Goal: Task Accomplishment & Management: Complete application form

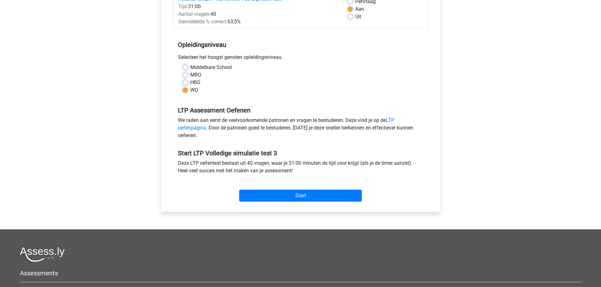
scroll to position [95, 0]
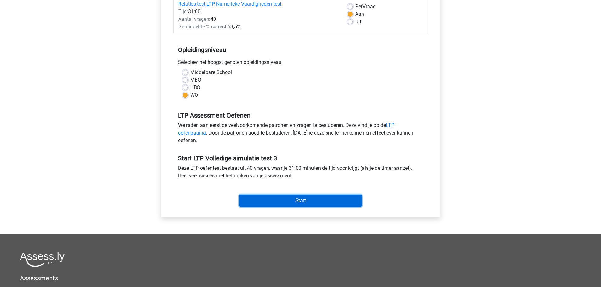
click at [292, 204] on input "Start" at bounding box center [300, 201] width 123 height 12
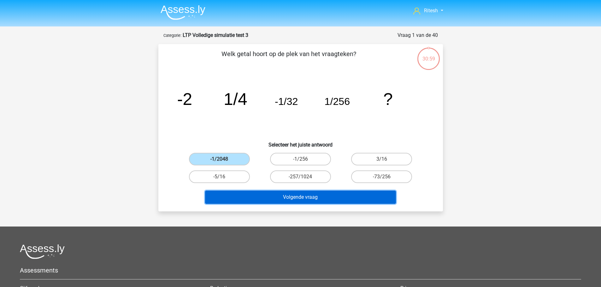
click at [268, 197] on button "Volgende vraag" at bounding box center [300, 197] width 191 height 13
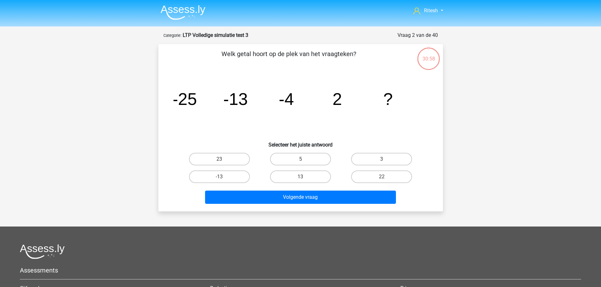
scroll to position [32, 0]
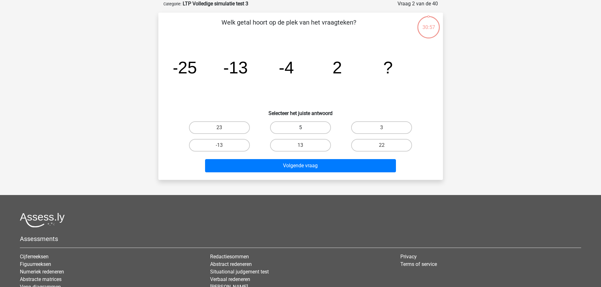
click at [305, 123] on label "5" at bounding box center [300, 127] width 61 height 13
click at [304, 128] on input "5" at bounding box center [302, 130] width 4 height 4
radio input "true"
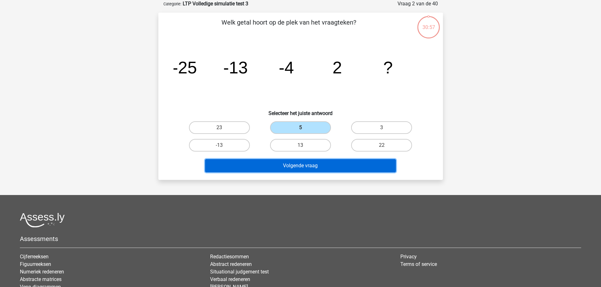
click at [302, 169] on button "Volgende vraag" at bounding box center [300, 165] width 191 height 13
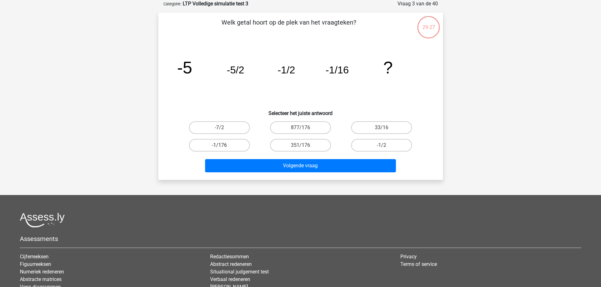
click at [242, 141] on label "-1/176" at bounding box center [219, 145] width 61 height 13
click at [223, 145] on input "-1/176" at bounding box center [221, 147] width 4 height 4
radio input "true"
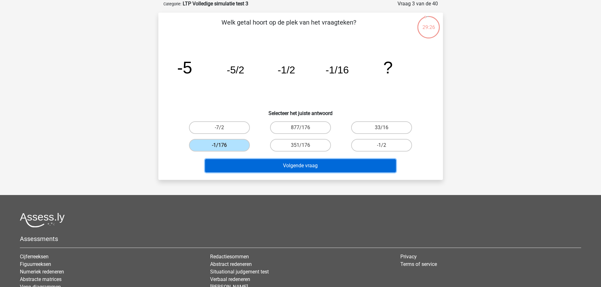
click at [276, 164] on button "Volgende vraag" at bounding box center [300, 165] width 191 height 13
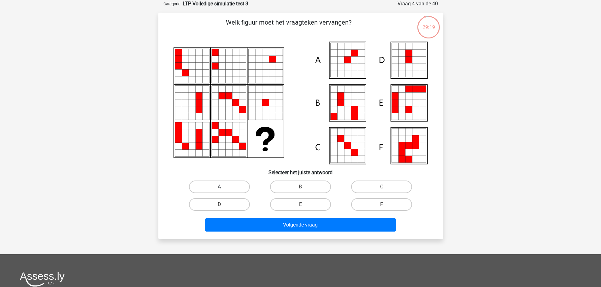
click at [240, 188] on label "A" at bounding box center [219, 187] width 61 height 13
click at [223, 188] on input "A" at bounding box center [221, 189] width 4 height 4
radio input "true"
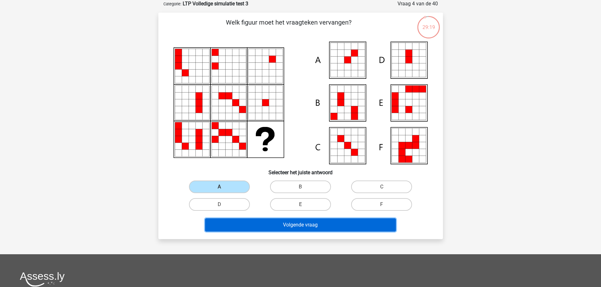
click at [262, 225] on button "Volgende vraag" at bounding box center [300, 225] width 191 height 13
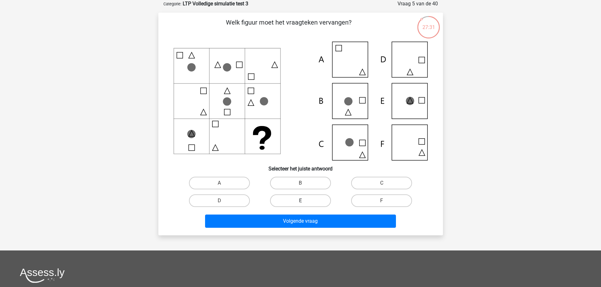
click at [295, 197] on label "E" at bounding box center [300, 201] width 61 height 13
click at [300, 201] on input "E" at bounding box center [302, 203] width 4 height 4
radio input "true"
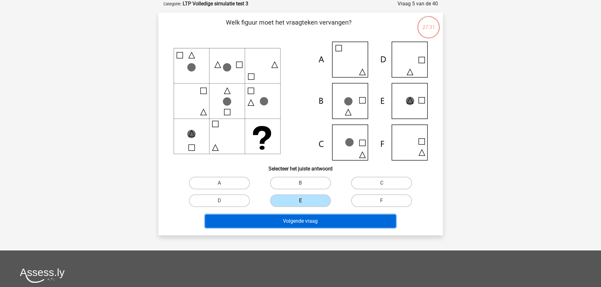
click at [311, 222] on button "Volgende vraag" at bounding box center [300, 221] width 191 height 13
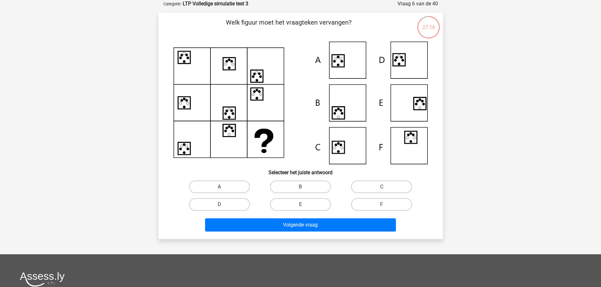
click at [227, 187] on label "A" at bounding box center [219, 187] width 61 height 13
click at [223, 187] on input "A" at bounding box center [221, 189] width 4 height 4
radio input "true"
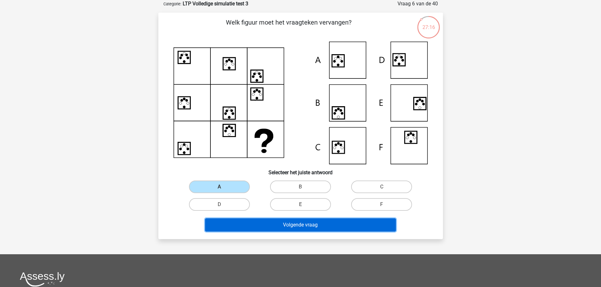
click at [277, 229] on button "Volgende vraag" at bounding box center [300, 225] width 191 height 13
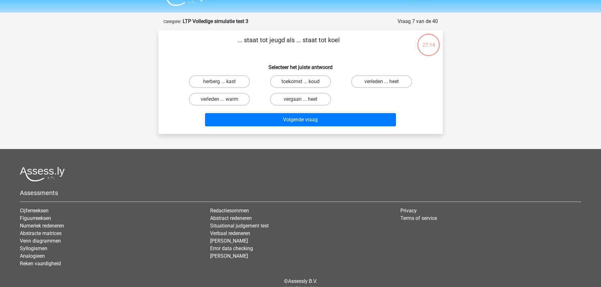
scroll to position [0, 0]
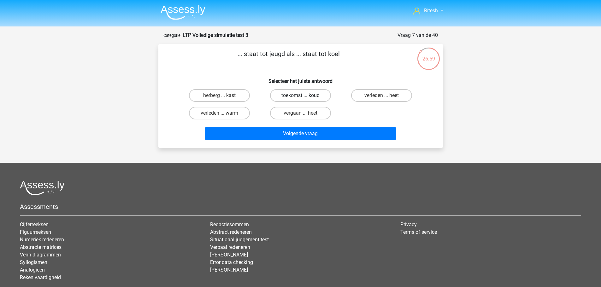
click at [312, 97] on label "toekomst ... koud" at bounding box center [300, 95] width 61 height 13
click at [304, 97] on input "toekomst ... koud" at bounding box center [302, 98] width 4 height 4
radio input "true"
click at [298, 94] on label "toekomst ... koud" at bounding box center [300, 95] width 61 height 13
click at [300, 96] on input "toekomst ... koud" at bounding box center [302, 98] width 4 height 4
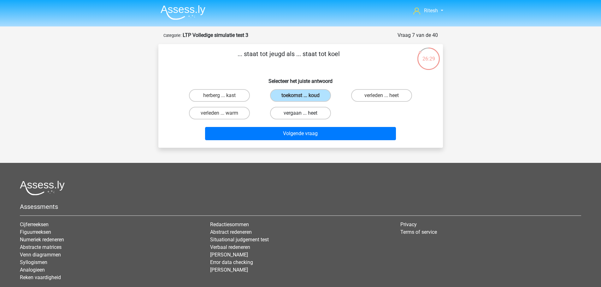
click at [319, 116] on label "vergaan ... heet" at bounding box center [300, 113] width 61 height 13
click at [304, 116] on input "vergaan ... heet" at bounding box center [302, 115] width 4 height 4
radio input "true"
click at [224, 114] on label "verleden ... warm" at bounding box center [219, 113] width 61 height 13
click at [223, 114] on input "verleden ... warm" at bounding box center [221, 115] width 4 height 4
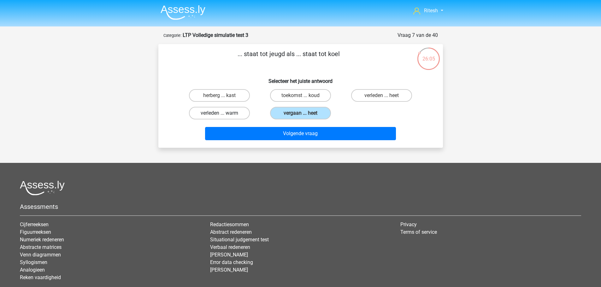
radio input "true"
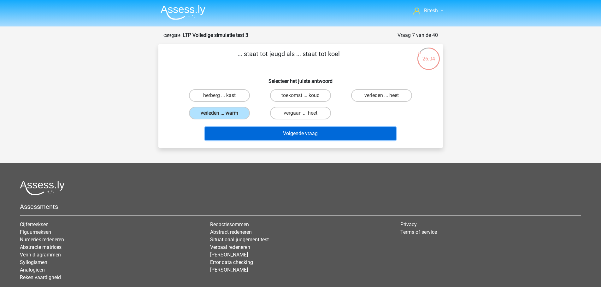
click at [278, 138] on button "Volgende vraag" at bounding box center [300, 133] width 191 height 13
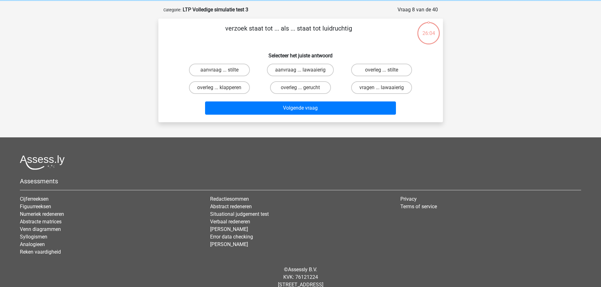
scroll to position [32, 0]
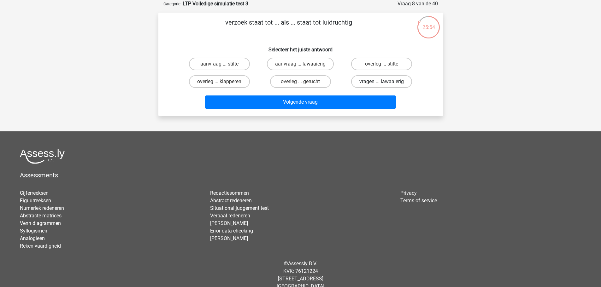
click at [375, 84] on label "vragen ... lawaaierig" at bounding box center [381, 81] width 61 height 13
click at [382, 84] on input "vragen ... lawaaierig" at bounding box center [384, 84] width 4 height 4
radio input "true"
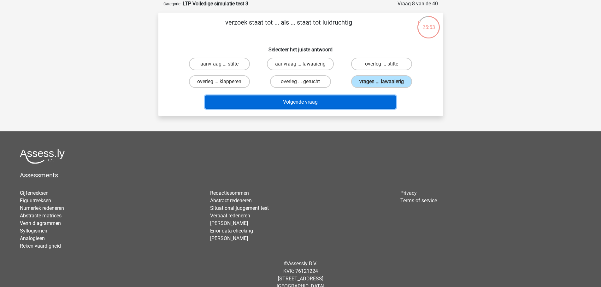
click at [296, 106] on button "Volgende vraag" at bounding box center [300, 102] width 191 height 13
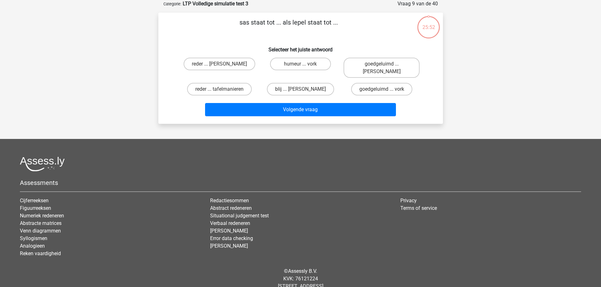
scroll to position [0, 0]
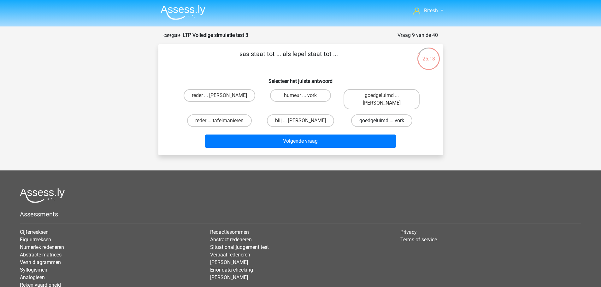
click at [399, 115] on label "goedgeluimd ... vork" at bounding box center [381, 121] width 61 height 13
click at [386, 121] on input "goedgeluimd ... vork" at bounding box center [384, 123] width 4 height 4
radio input "true"
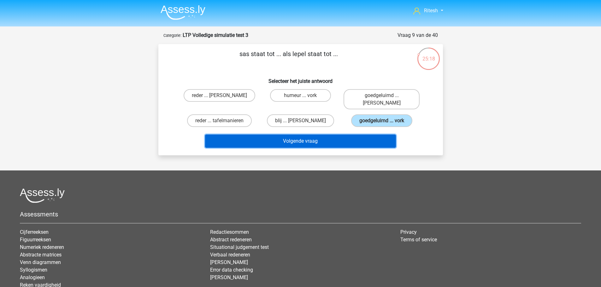
click at [360, 139] on button "Volgende vraag" at bounding box center [300, 141] width 191 height 13
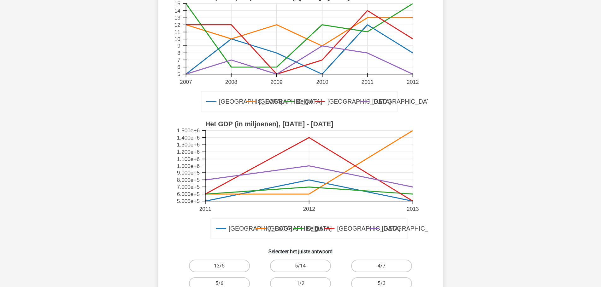
scroll to position [158, 0]
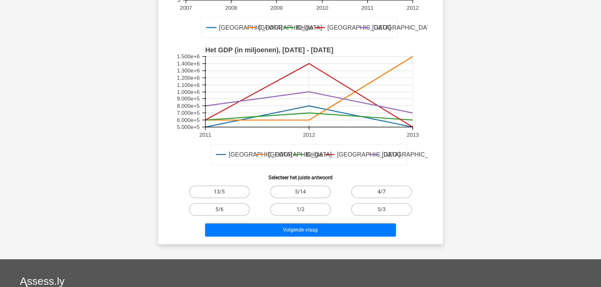
click at [394, 190] on label "4/7" at bounding box center [381, 192] width 61 height 13
click at [386, 192] on input "4/7" at bounding box center [384, 194] width 4 height 4
radio input "true"
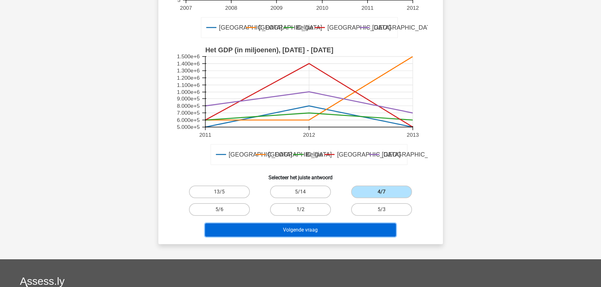
click at [337, 227] on button "Volgende vraag" at bounding box center [300, 230] width 191 height 13
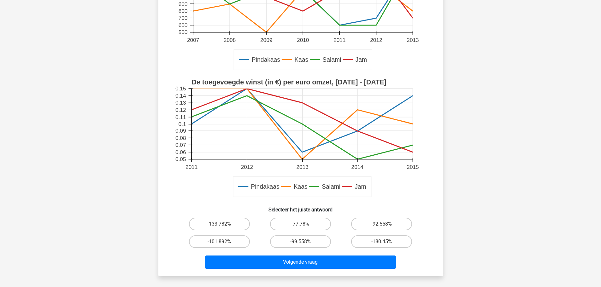
scroll to position [32, 0]
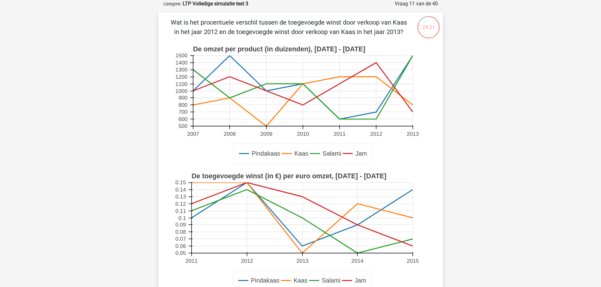
click at [375, 77] on icon at bounding box center [303, 102] width 220 height 50
click at [414, 105] on rect at bounding box center [300, 105] width 254 height 127
click at [302, 254] on icon at bounding box center [301, 254] width 221 height 0
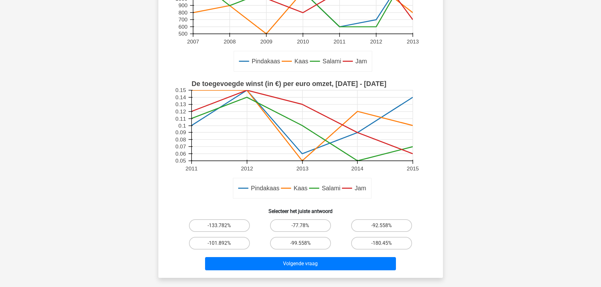
scroll to position [158, 0]
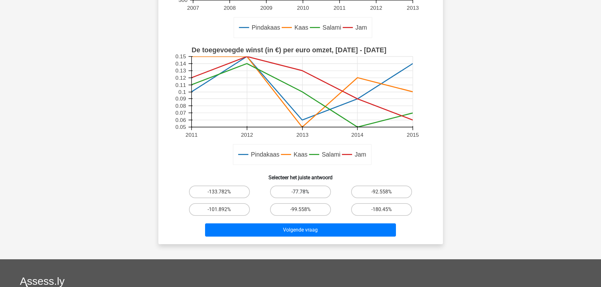
click at [289, 192] on label "-77.78%" at bounding box center [300, 192] width 61 height 13
click at [300, 192] on input "-77.78%" at bounding box center [302, 194] width 4 height 4
radio input "true"
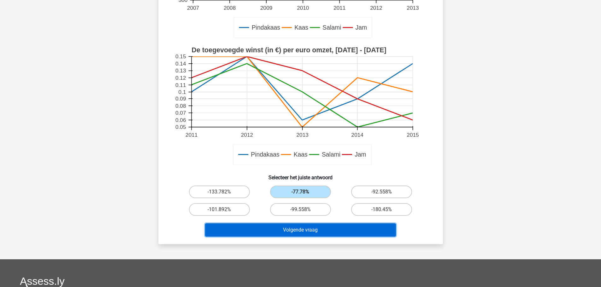
click at [310, 228] on button "Volgende vraag" at bounding box center [300, 230] width 191 height 13
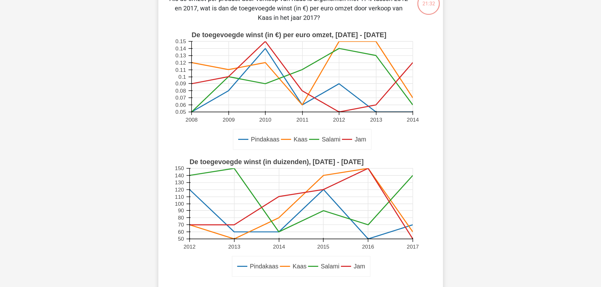
scroll to position [32, 0]
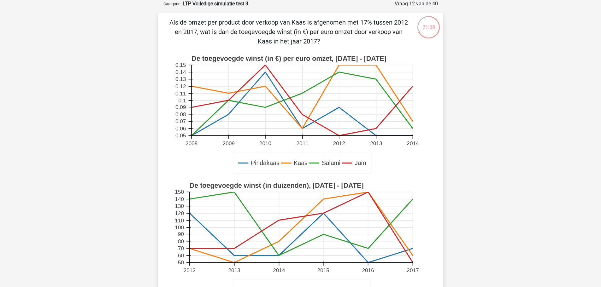
drag, startPoint x: 307, startPoint y: 237, endPoint x: 302, endPoint y: 226, distance: 11.7
click at [306, 238] on rect at bounding box center [300, 227] width 223 height 71
drag, startPoint x: 330, startPoint y: 41, endPoint x: 200, endPoint y: 32, distance: 130.3
click at [200, 32] on p "Als de omzet per product door verkoop van Kaas is afgenomen met 17% tussen 2012…" at bounding box center [288, 32] width 241 height 28
click at [126, 55] on div "Ritesh r.kamta91@gmail.com" at bounding box center [300, 264] width 601 height 593
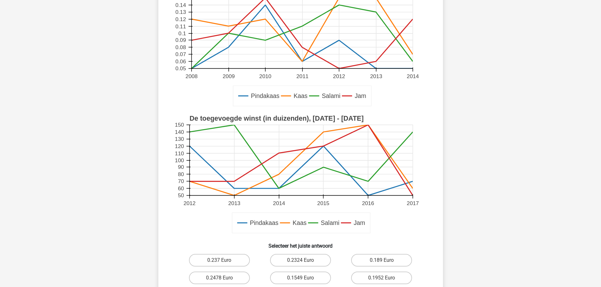
scroll to position [158, 0]
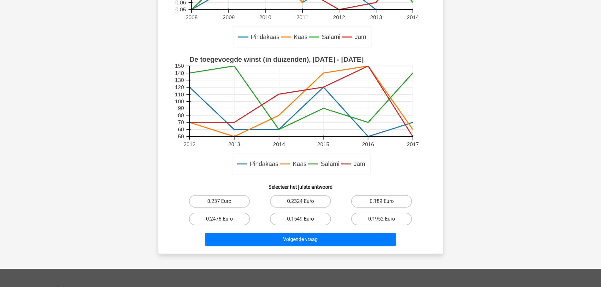
click at [288, 220] on label "0.1549 Euro" at bounding box center [300, 219] width 61 height 13
click at [300, 220] on input "0.1549 Euro" at bounding box center [302, 221] width 4 height 4
radio input "true"
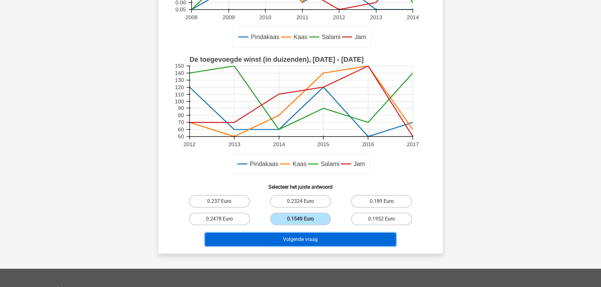
click at [293, 235] on button "Volgende vraag" at bounding box center [300, 239] width 191 height 13
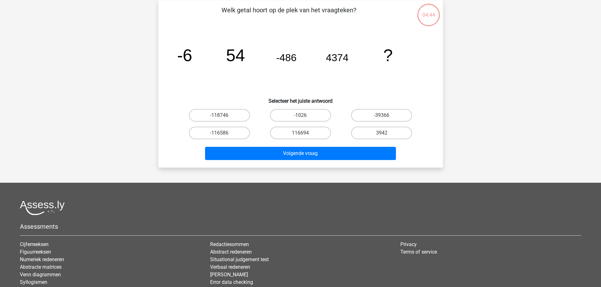
scroll to position [32, 0]
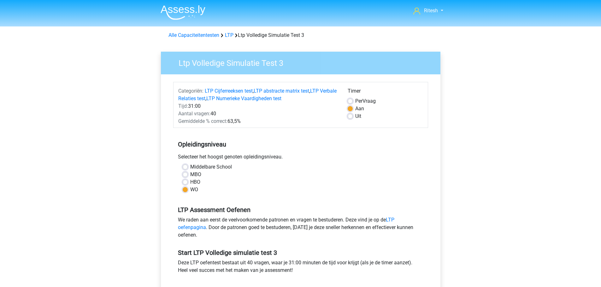
scroll to position [95, 0]
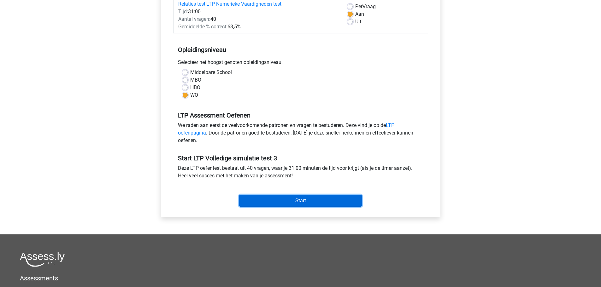
click at [316, 202] on input "Start" at bounding box center [300, 201] width 123 height 12
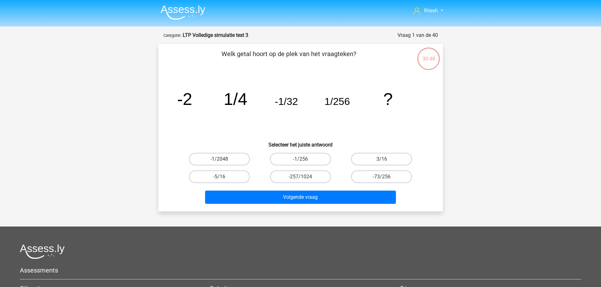
click at [220, 162] on input "-1/2048" at bounding box center [221, 161] width 4 height 4
radio input "true"
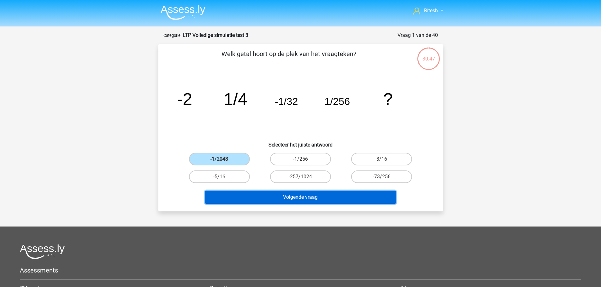
click at [294, 197] on button "Volgende vraag" at bounding box center [300, 197] width 191 height 13
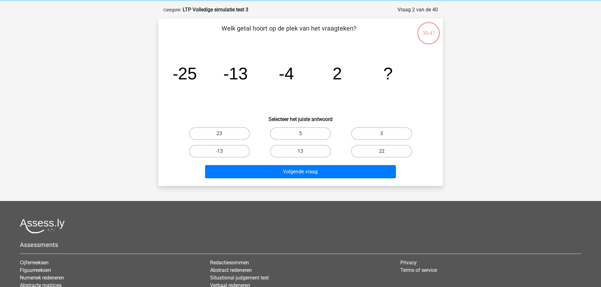
scroll to position [32, 0]
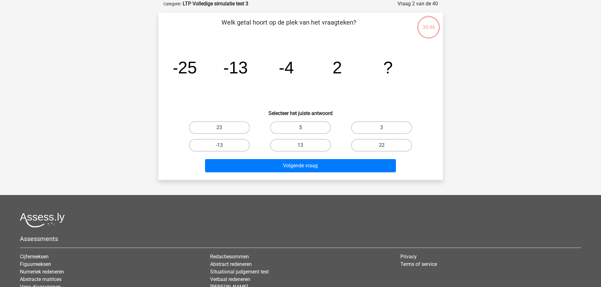
click at [328, 127] on label "5" at bounding box center [300, 127] width 61 height 13
click at [304, 128] on input "5" at bounding box center [302, 130] width 4 height 4
radio input "true"
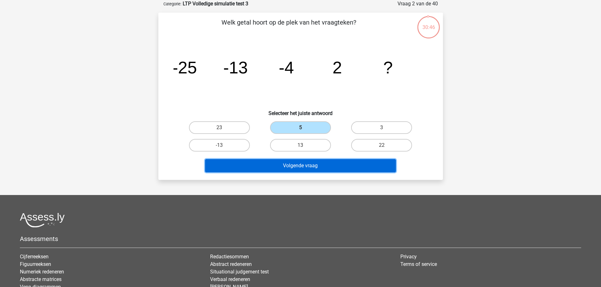
click at [326, 172] on button "Volgende vraag" at bounding box center [300, 165] width 191 height 13
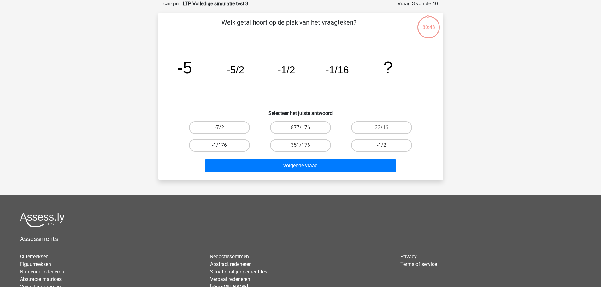
click at [223, 144] on label "-1/176" at bounding box center [219, 145] width 61 height 13
click at [223, 145] on input "-1/176" at bounding box center [221, 147] width 4 height 4
radio input "true"
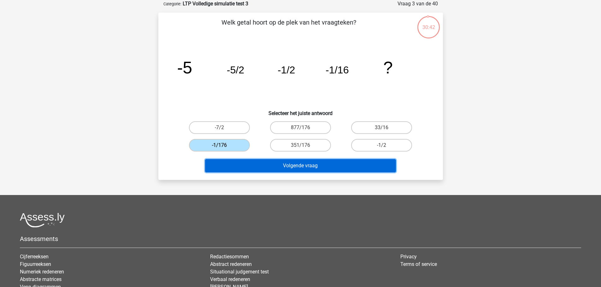
click at [314, 166] on button "Volgende vraag" at bounding box center [300, 165] width 191 height 13
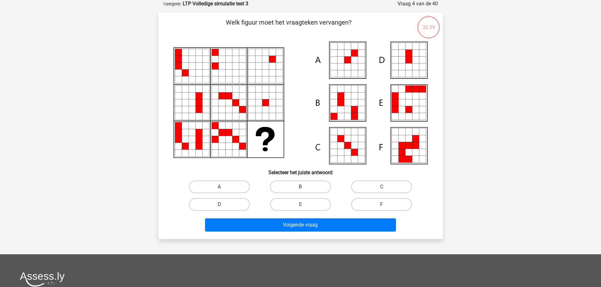
click at [236, 188] on label "A" at bounding box center [219, 187] width 61 height 13
click at [223, 188] on input "A" at bounding box center [221, 189] width 4 height 4
radio input "true"
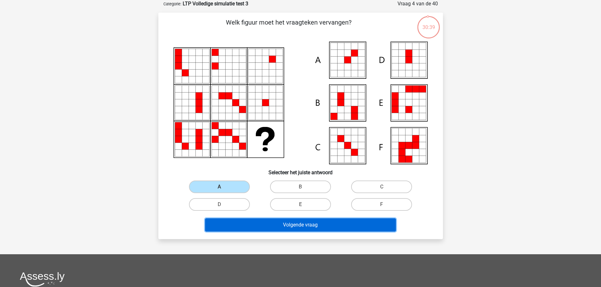
click at [280, 221] on button "Volgende vraag" at bounding box center [300, 225] width 191 height 13
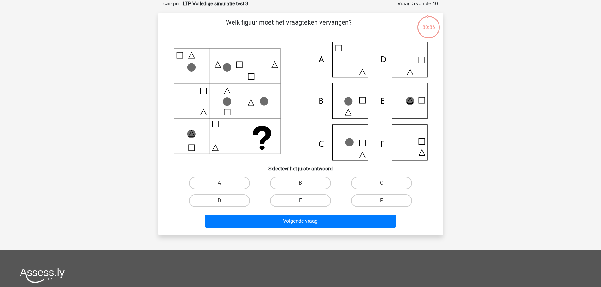
click at [313, 201] on label "E" at bounding box center [300, 201] width 61 height 13
click at [304, 201] on input "E" at bounding box center [302, 203] width 4 height 4
radio input "true"
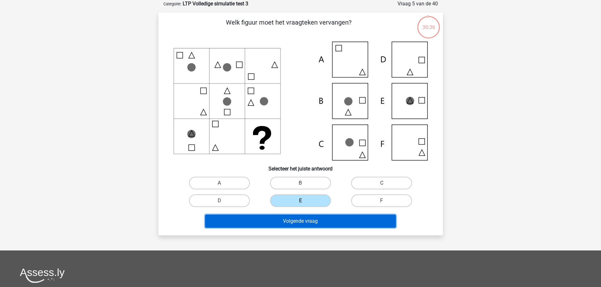
click at [314, 220] on button "Volgende vraag" at bounding box center [300, 221] width 191 height 13
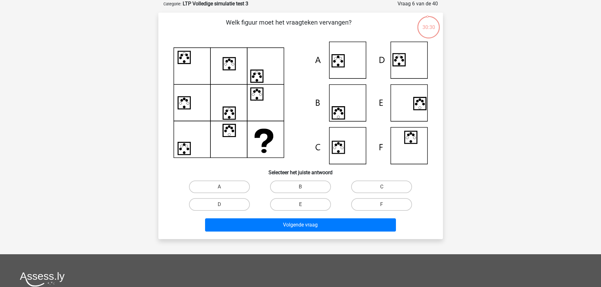
click at [222, 188] on input "A" at bounding box center [221, 189] width 4 height 4
radio input "true"
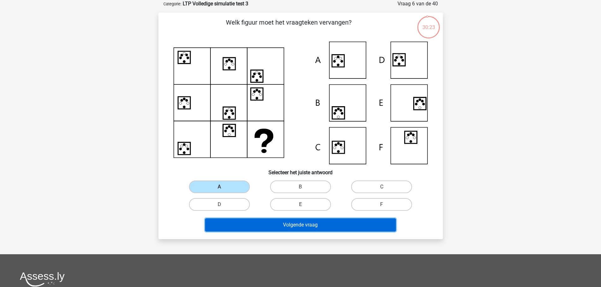
click at [272, 225] on button "Volgende vraag" at bounding box center [300, 225] width 191 height 13
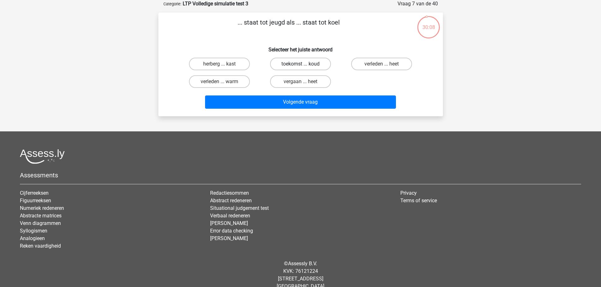
click at [307, 60] on label "toekomst ... koud" at bounding box center [300, 64] width 61 height 13
click at [304, 64] on input "toekomst ... koud" at bounding box center [302, 66] width 4 height 4
radio input "true"
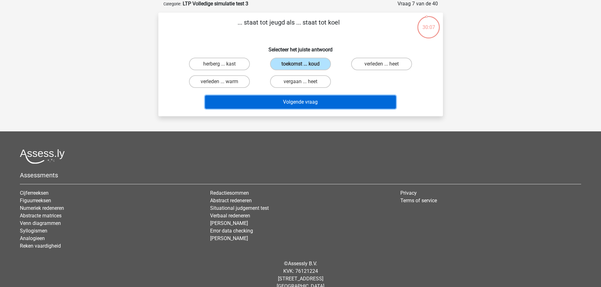
click at [314, 106] on button "Volgende vraag" at bounding box center [300, 102] width 191 height 13
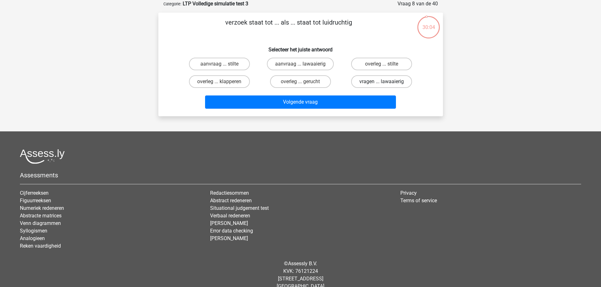
click at [379, 82] on label "vragen ... lawaaierig" at bounding box center [381, 81] width 61 height 13
click at [382, 82] on input "vragen ... lawaaierig" at bounding box center [384, 84] width 4 height 4
radio input "true"
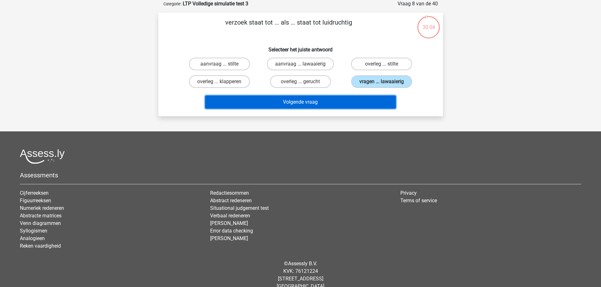
click at [349, 101] on button "Volgende vraag" at bounding box center [300, 102] width 191 height 13
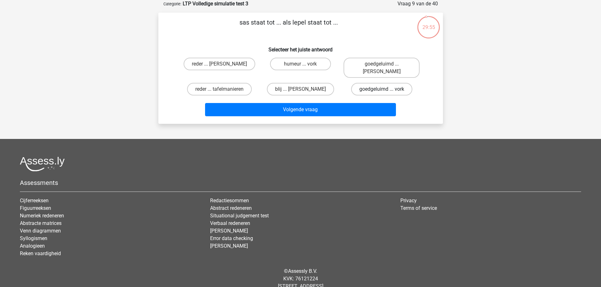
click at [378, 83] on label "goedgeluimd ... vork" at bounding box center [381, 89] width 61 height 13
click at [382, 89] on input "goedgeluimd ... vork" at bounding box center [384, 91] width 4 height 4
radio input "true"
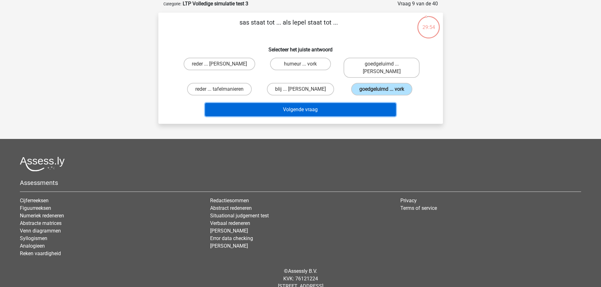
click at [329, 103] on button "Volgende vraag" at bounding box center [300, 109] width 191 height 13
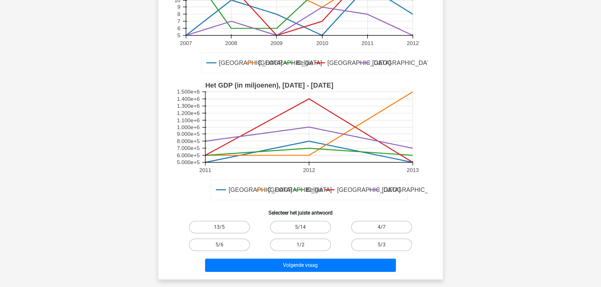
scroll to position [158, 0]
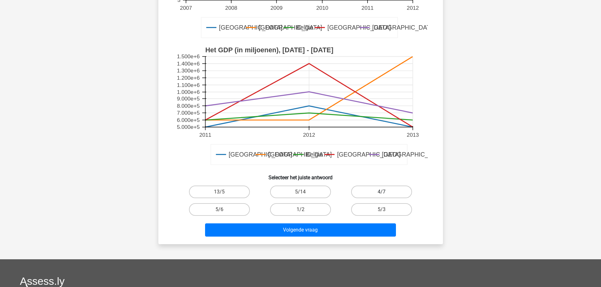
click at [380, 187] on label "4/7" at bounding box center [381, 192] width 61 height 13
click at [382, 192] on input "4/7" at bounding box center [384, 194] width 4 height 4
radio input "true"
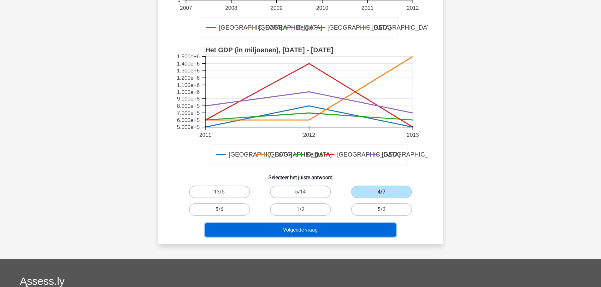
click at [320, 231] on button "Volgende vraag" at bounding box center [300, 230] width 191 height 13
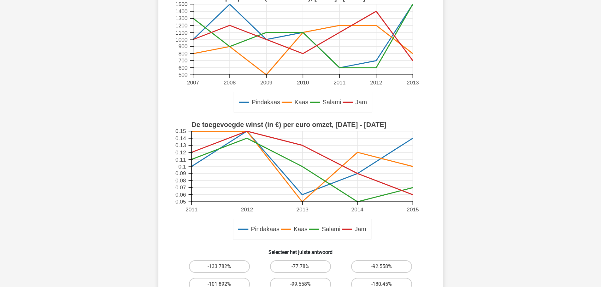
scroll to position [126, 0]
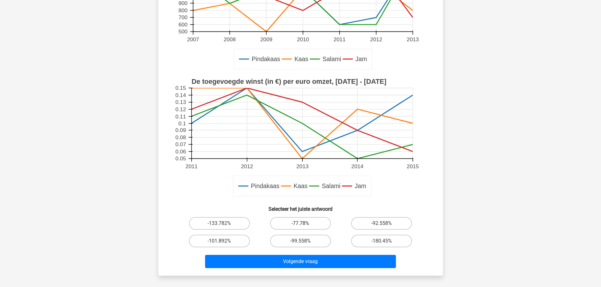
click at [312, 221] on label "-77.78%" at bounding box center [300, 223] width 61 height 13
click at [304, 224] on input "-77.78%" at bounding box center [302, 226] width 4 height 4
radio input "true"
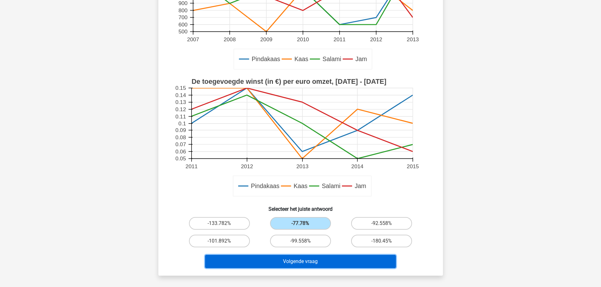
click at [311, 261] on button "Volgende vraag" at bounding box center [300, 261] width 191 height 13
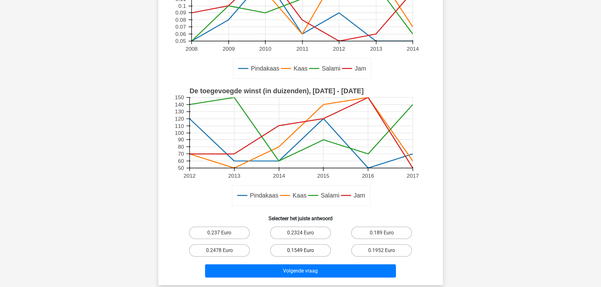
click at [310, 250] on label "0.1549 Euro" at bounding box center [300, 250] width 61 height 13
click at [304, 251] on input "0.1549 Euro" at bounding box center [302, 253] width 4 height 4
radio input "true"
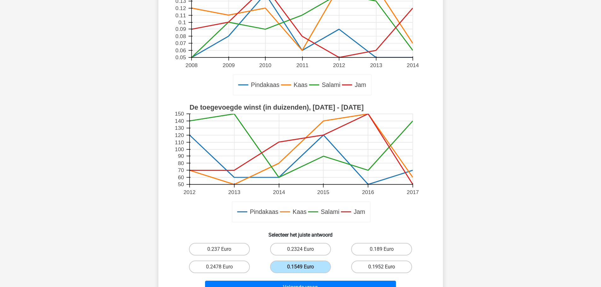
scroll to position [158, 0]
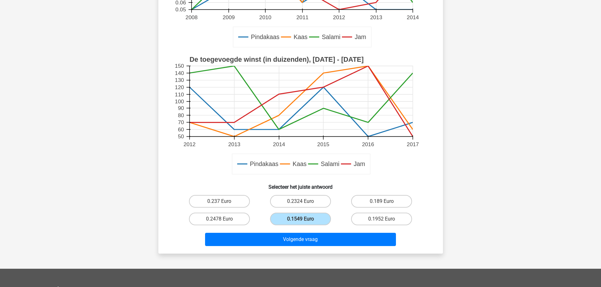
click at [321, 247] on div "Volgende vraag" at bounding box center [301, 241] width 244 height 16
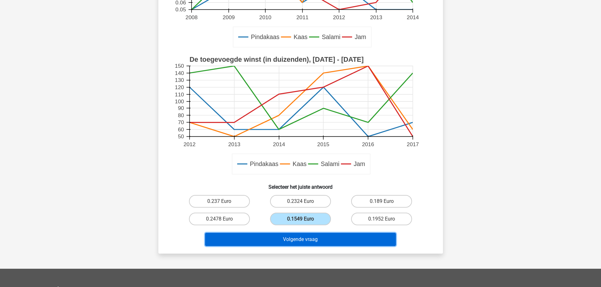
click at [322, 241] on button "Volgende vraag" at bounding box center [300, 239] width 191 height 13
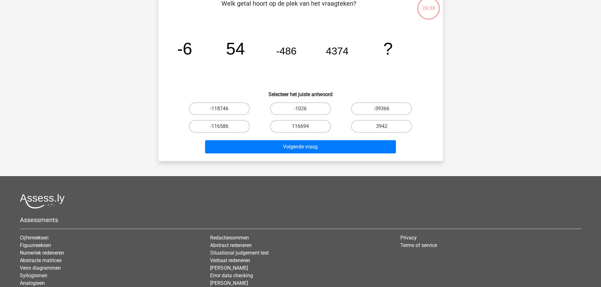
scroll to position [32, 0]
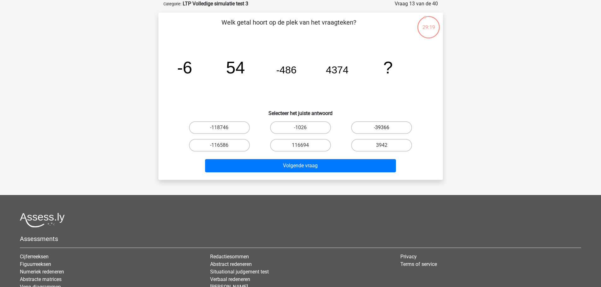
click at [395, 122] on label "-39366" at bounding box center [381, 127] width 61 height 13
click at [386, 128] on input "-39366" at bounding box center [384, 130] width 4 height 4
radio input "true"
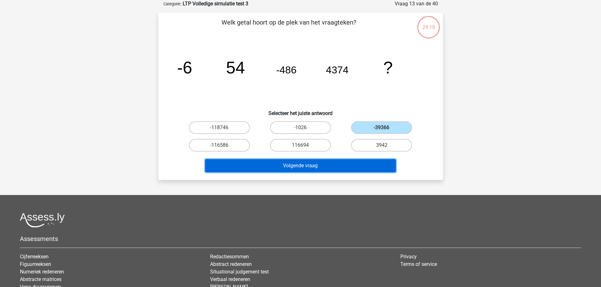
click at [315, 169] on button "Volgende vraag" at bounding box center [300, 165] width 191 height 13
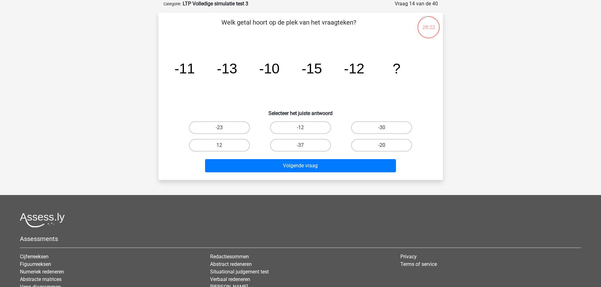
click at [398, 143] on label "-20" at bounding box center [381, 145] width 61 height 13
click at [386, 145] on input "-20" at bounding box center [384, 147] width 4 height 4
radio input "true"
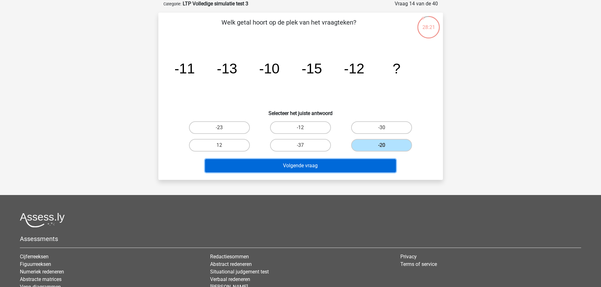
click at [318, 168] on button "Volgende vraag" at bounding box center [300, 165] width 191 height 13
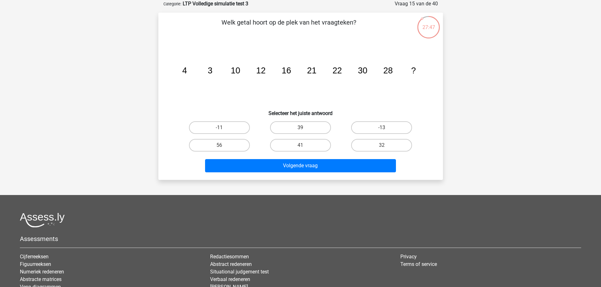
click at [311, 134] on div "39" at bounding box center [300, 128] width 81 height 18
click at [311, 131] on label "39" at bounding box center [300, 127] width 61 height 13
click at [304, 131] on input "39" at bounding box center [302, 130] width 4 height 4
radio input "true"
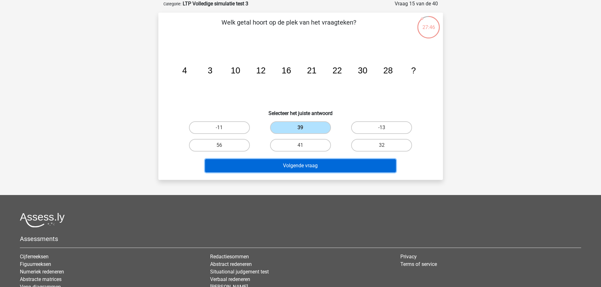
click at [315, 163] on button "Volgende vraag" at bounding box center [300, 165] width 191 height 13
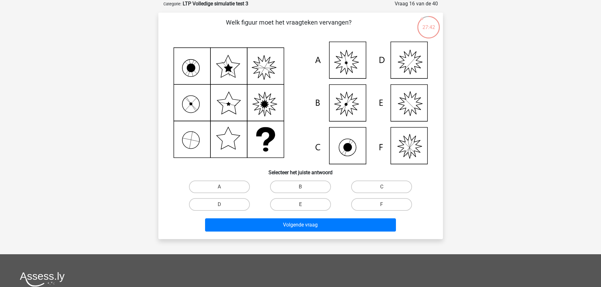
click at [199, 67] on icon at bounding box center [300, 103] width 254 height 123
click at [237, 65] on icon at bounding box center [300, 103] width 254 height 123
click at [259, 65] on icon at bounding box center [300, 103] width 254 height 123
click at [196, 105] on icon at bounding box center [300, 103] width 254 height 123
drag, startPoint x: 219, startPoint y: 105, endPoint x: 247, endPoint y: 104, distance: 28.7
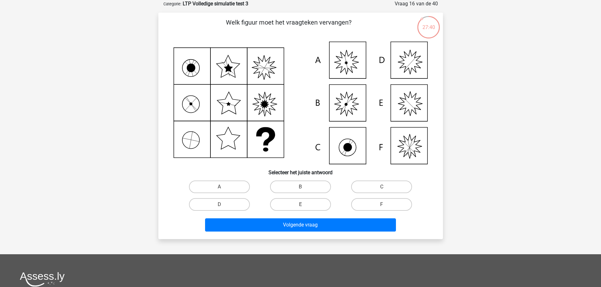
click at [219, 104] on icon at bounding box center [300, 103] width 254 height 123
click at [247, 104] on icon at bounding box center [300, 103] width 254 height 123
click at [193, 136] on icon at bounding box center [300, 103] width 254 height 123
click at [223, 136] on icon at bounding box center [300, 103] width 254 height 123
click at [260, 137] on icon at bounding box center [300, 103] width 254 height 123
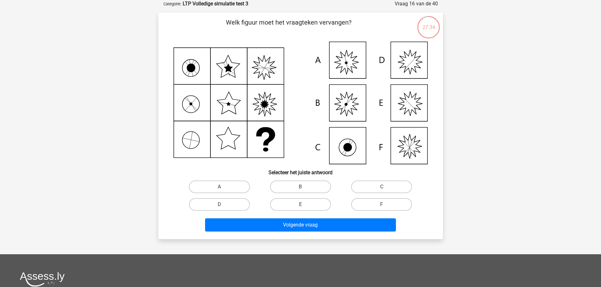
click at [192, 73] on icon at bounding box center [190, 68] width 3 height 16
click at [236, 70] on icon at bounding box center [300, 103] width 254 height 123
click at [191, 108] on icon at bounding box center [300, 103] width 254 height 123
click at [225, 104] on icon at bounding box center [300, 103] width 254 height 123
click at [184, 67] on icon at bounding box center [300, 103] width 254 height 123
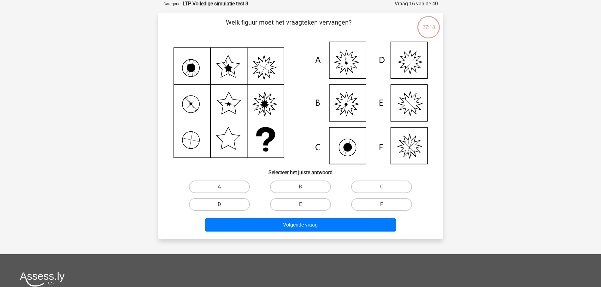
click at [219, 67] on icon at bounding box center [227, 67] width 23 height 22
click at [264, 67] on icon at bounding box center [300, 103] width 254 height 123
click at [185, 73] on icon at bounding box center [300, 103] width 254 height 123
click at [188, 75] on icon at bounding box center [300, 103] width 254 height 123
click at [192, 75] on icon at bounding box center [300, 103] width 254 height 123
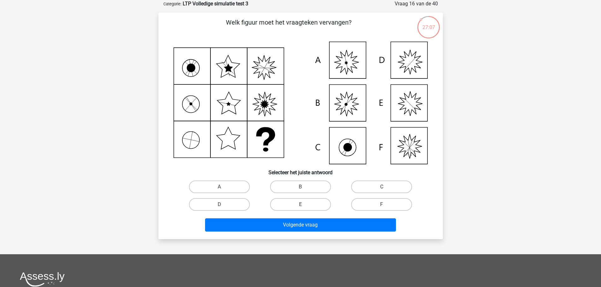
click at [196, 73] on icon at bounding box center [300, 103] width 254 height 123
click at [231, 74] on icon at bounding box center [300, 103] width 254 height 123
click at [267, 63] on icon at bounding box center [300, 103] width 254 height 123
click at [269, 69] on icon at bounding box center [300, 103] width 254 height 123
click at [268, 69] on icon at bounding box center [300, 103] width 254 height 123
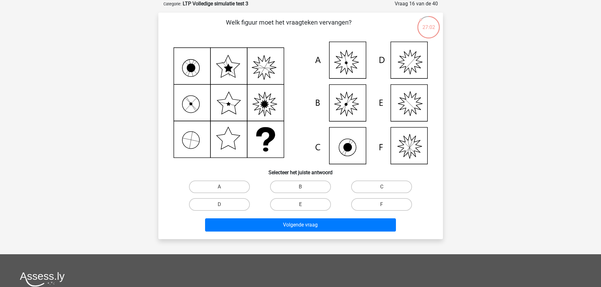
click at [201, 70] on icon at bounding box center [300, 103] width 254 height 123
click at [229, 71] on icon at bounding box center [228, 68] width 8 height 8
click at [266, 70] on icon at bounding box center [300, 103] width 254 height 123
click at [188, 110] on icon at bounding box center [300, 103] width 254 height 123
click at [191, 76] on icon at bounding box center [300, 103] width 254 height 123
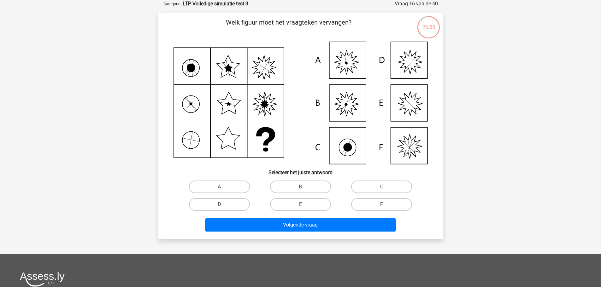
click at [228, 76] on icon at bounding box center [300, 103] width 254 height 123
click at [268, 69] on icon at bounding box center [300, 103] width 254 height 123
click at [203, 109] on icon at bounding box center [300, 103] width 254 height 123
click at [234, 105] on icon at bounding box center [227, 103] width 16 height 3
click at [262, 112] on icon at bounding box center [300, 103] width 254 height 123
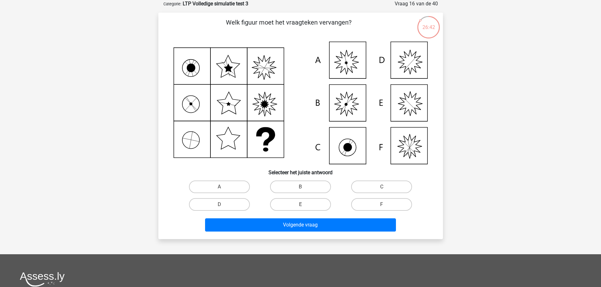
click at [235, 107] on icon at bounding box center [300, 103] width 254 height 123
drag, startPoint x: 273, startPoint y: 107, endPoint x: 212, endPoint y: 108, distance: 61.5
click at [273, 107] on icon at bounding box center [300, 103] width 254 height 123
click at [209, 108] on icon at bounding box center [300, 103] width 254 height 123
click at [232, 76] on icon at bounding box center [300, 103] width 254 height 123
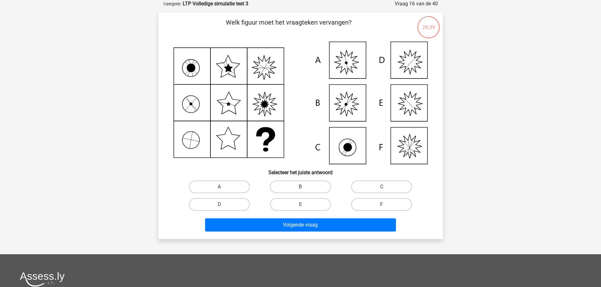
click at [262, 75] on icon at bounding box center [300, 103] width 254 height 123
click at [206, 73] on icon at bounding box center [300, 103] width 254 height 123
click at [225, 136] on icon at bounding box center [300, 103] width 254 height 123
click at [267, 142] on icon at bounding box center [265, 139] width 19 height 25
click at [232, 112] on icon at bounding box center [300, 103] width 254 height 123
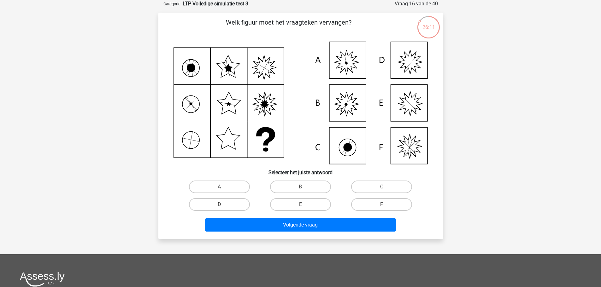
click at [235, 82] on icon at bounding box center [300, 103] width 254 height 123
click at [234, 145] on icon at bounding box center [300, 103] width 254 height 123
click at [192, 148] on icon at bounding box center [300, 103] width 254 height 123
click at [198, 118] on icon at bounding box center [300, 103] width 254 height 123
click at [194, 67] on icon at bounding box center [190, 68] width 9 height 9
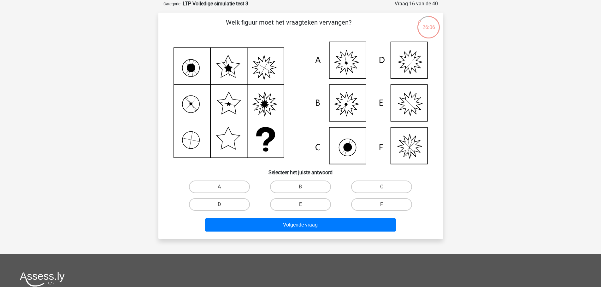
click at [231, 141] on icon at bounding box center [300, 103] width 254 height 123
click at [233, 109] on icon at bounding box center [300, 103] width 254 height 123
click at [229, 72] on icon at bounding box center [300, 103] width 254 height 123
click at [261, 72] on icon at bounding box center [300, 103] width 254 height 123
click at [267, 70] on icon at bounding box center [300, 103] width 254 height 123
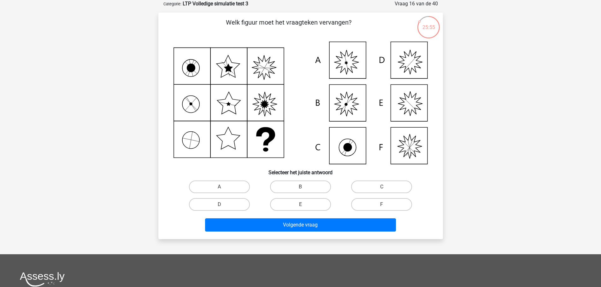
click at [267, 96] on icon at bounding box center [300, 103] width 254 height 123
click at [273, 143] on icon at bounding box center [300, 103] width 254 height 123
click at [231, 209] on label "D" at bounding box center [219, 204] width 61 height 13
click at [223, 209] on input "D" at bounding box center [221, 207] width 4 height 4
radio input "true"
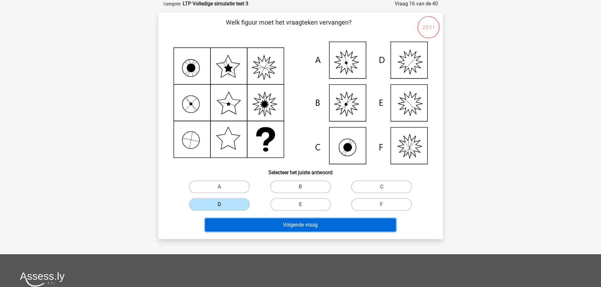
click at [287, 225] on button "Volgende vraag" at bounding box center [300, 225] width 191 height 13
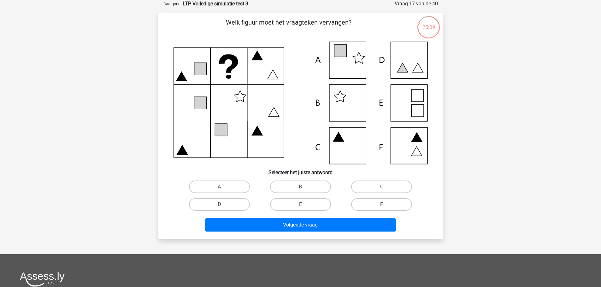
click at [184, 79] on icon at bounding box center [181, 76] width 11 height 9
click at [183, 55] on icon at bounding box center [300, 103] width 254 height 123
click at [183, 152] on icon at bounding box center [182, 149] width 11 height 9
drag, startPoint x: 190, startPoint y: 124, endPoint x: 186, endPoint y: 73, distance: 50.6
click at [190, 122] on icon at bounding box center [300, 103] width 254 height 123
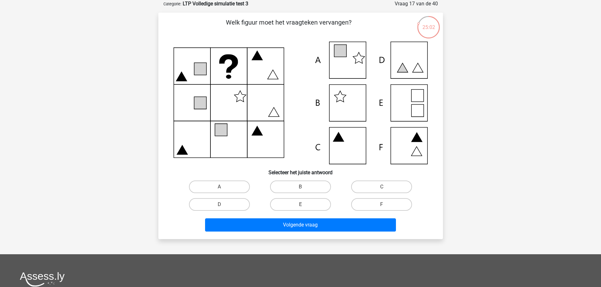
click at [186, 73] on icon at bounding box center [300, 103] width 254 height 123
drag, startPoint x: 232, startPoint y: 140, endPoint x: 230, endPoint y: 124, distance: 16.6
click at [232, 140] on icon at bounding box center [300, 103] width 254 height 123
click at [230, 124] on icon at bounding box center [300, 103] width 254 height 123
click at [264, 134] on icon at bounding box center [300, 103] width 254 height 123
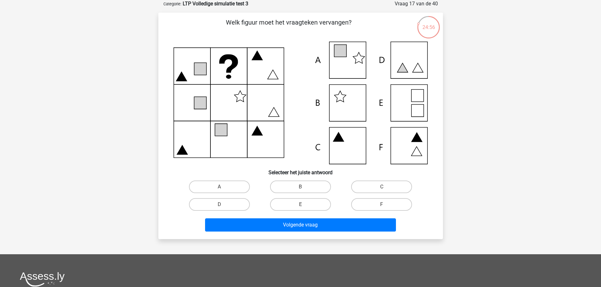
click at [262, 107] on icon at bounding box center [300, 103] width 254 height 123
click at [256, 61] on icon at bounding box center [300, 103] width 254 height 123
click at [242, 89] on icon at bounding box center [300, 103] width 254 height 123
click at [220, 134] on icon at bounding box center [221, 130] width 12 height 12
click at [240, 104] on icon at bounding box center [300, 103] width 254 height 123
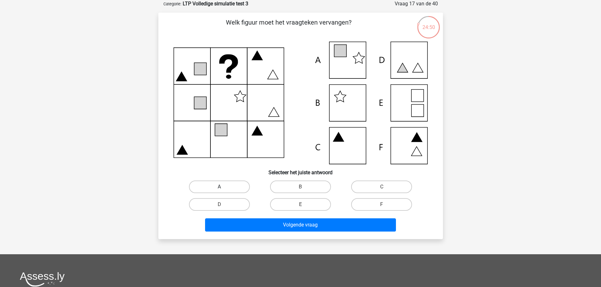
click at [212, 187] on label "A" at bounding box center [219, 187] width 61 height 13
click at [219, 187] on input "A" at bounding box center [221, 189] width 4 height 4
radio input "true"
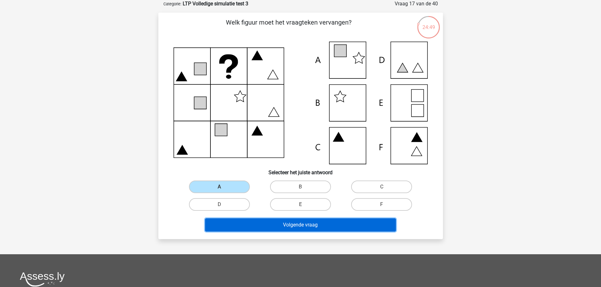
click at [289, 223] on button "Volgende vraag" at bounding box center [300, 225] width 191 height 13
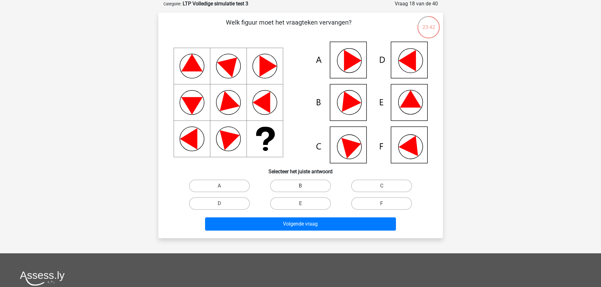
click at [320, 184] on label "B" at bounding box center [300, 186] width 61 height 13
click at [304, 186] on input "B" at bounding box center [302, 188] width 4 height 4
radio input "true"
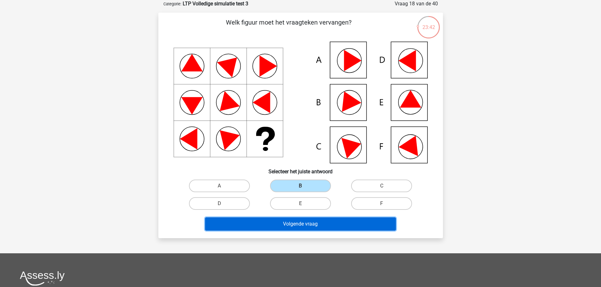
click at [296, 225] on button "Volgende vraag" at bounding box center [300, 224] width 191 height 13
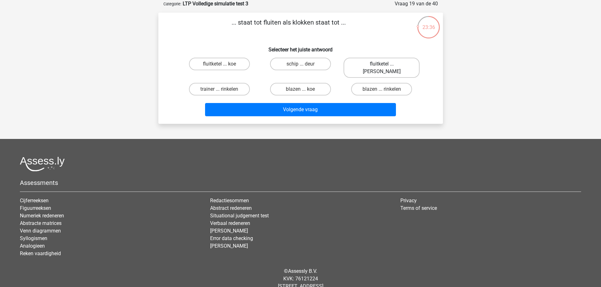
click at [389, 67] on label "fluitketel ... luiden" at bounding box center [382, 68] width 76 height 20
click at [386, 67] on input "fluitketel ... luiden" at bounding box center [384, 66] width 4 height 4
radio input "true"
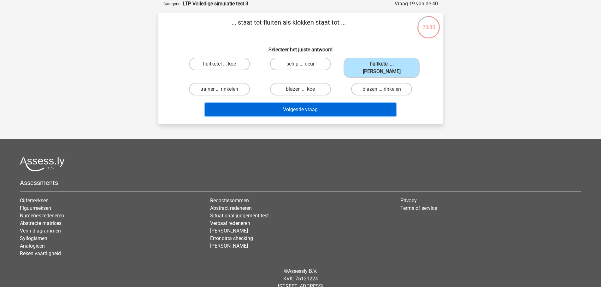
click at [309, 105] on button "Volgende vraag" at bounding box center [300, 109] width 191 height 13
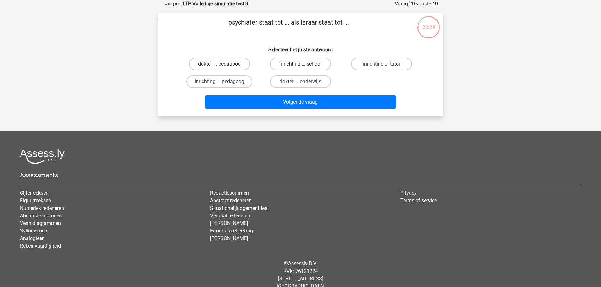
click at [307, 63] on label "inrichting ... school" at bounding box center [300, 64] width 61 height 13
click at [304, 64] on input "inrichting ... school" at bounding box center [302, 66] width 4 height 4
radio input "true"
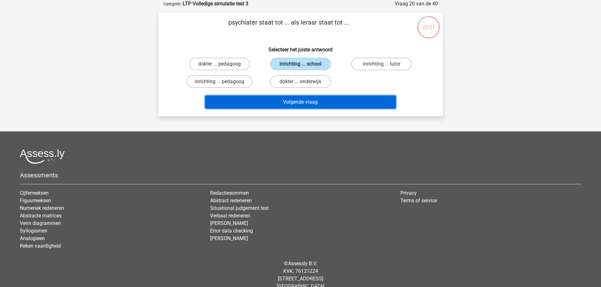
click at [316, 107] on button "Volgende vraag" at bounding box center [300, 102] width 191 height 13
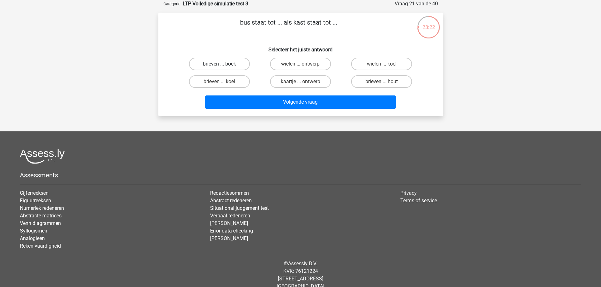
click at [205, 68] on label "brieven ... boek" at bounding box center [219, 64] width 61 height 13
click at [219, 68] on input "brieven ... boek" at bounding box center [221, 66] width 4 height 4
radio input "true"
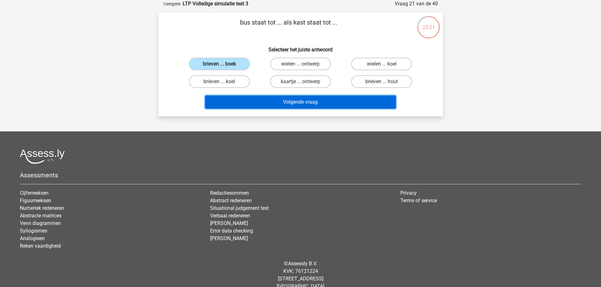
click at [299, 109] on button "Volgende vraag" at bounding box center [300, 102] width 191 height 13
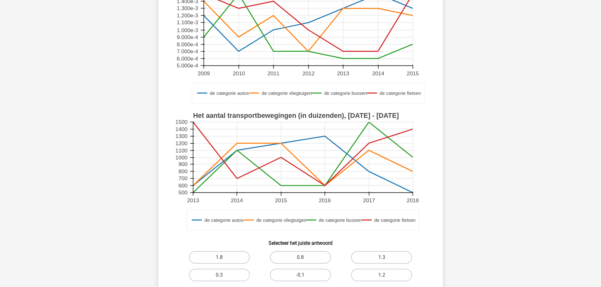
scroll to position [158, 0]
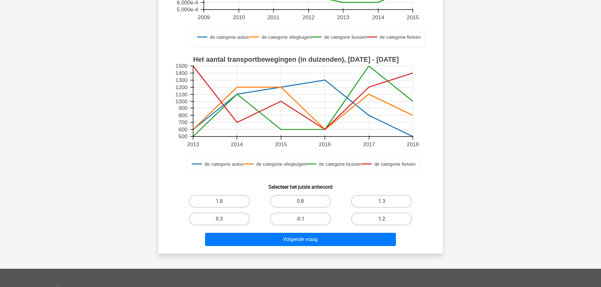
click at [390, 214] on label "1.2" at bounding box center [381, 219] width 61 height 13
click at [386, 219] on input "1.2" at bounding box center [384, 221] width 4 height 4
radio input "true"
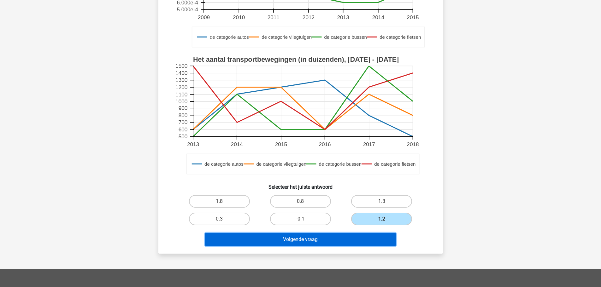
click at [363, 237] on button "Volgende vraag" at bounding box center [300, 239] width 191 height 13
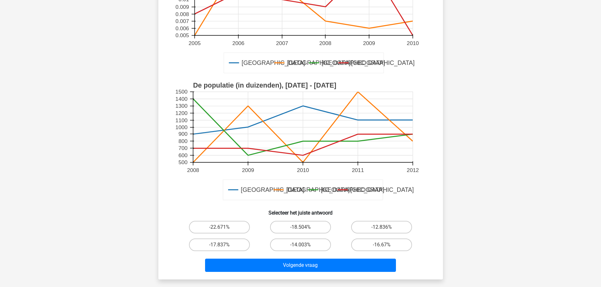
scroll to position [189, 0]
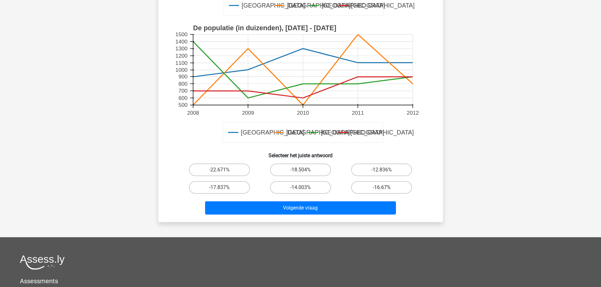
click at [390, 190] on label "-16.67%" at bounding box center [381, 187] width 61 height 13
click at [386, 190] on input "-16.67%" at bounding box center [384, 190] width 4 height 4
radio input "true"
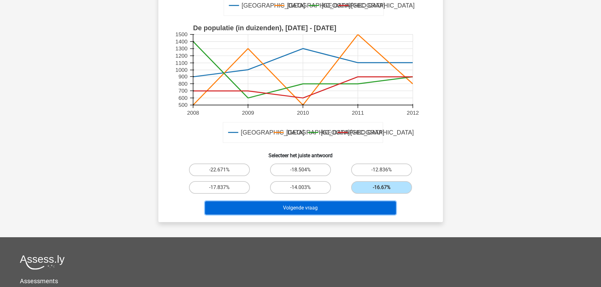
click at [352, 207] on button "Volgende vraag" at bounding box center [300, 208] width 191 height 13
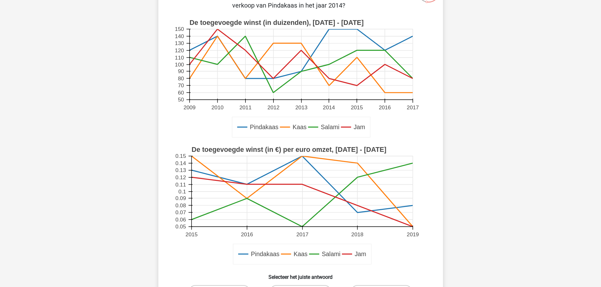
scroll to position [158, 0]
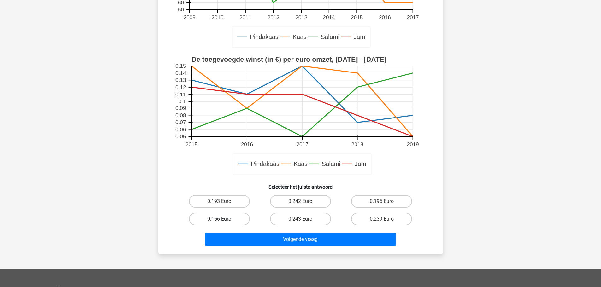
click at [232, 217] on label "0.156 Euro" at bounding box center [219, 219] width 61 height 13
click at [223, 219] on input "0.156 Euro" at bounding box center [221, 221] width 4 height 4
radio input "true"
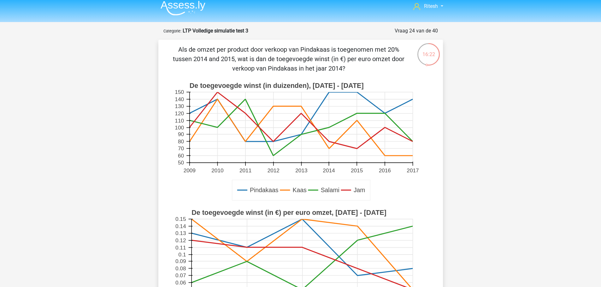
scroll to position [0, 0]
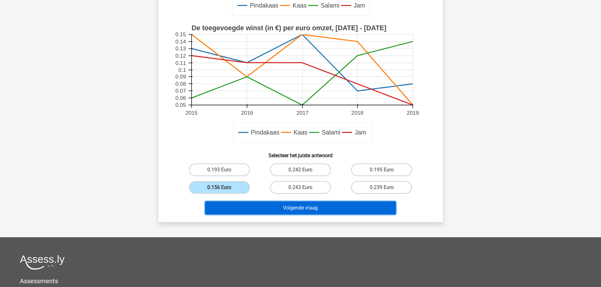
click at [307, 209] on button "Volgende vraag" at bounding box center [300, 208] width 191 height 13
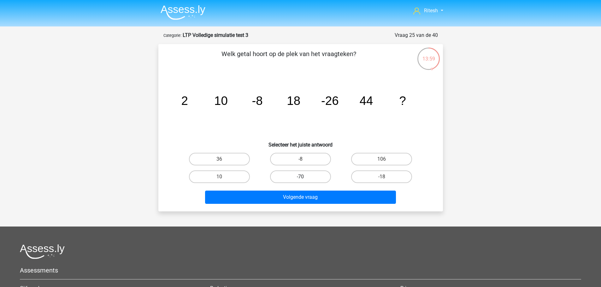
click at [291, 172] on label "-70" at bounding box center [300, 177] width 61 height 13
click at [300, 177] on input "-70" at bounding box center [302, 179] width 4 height 4
radio input "true"
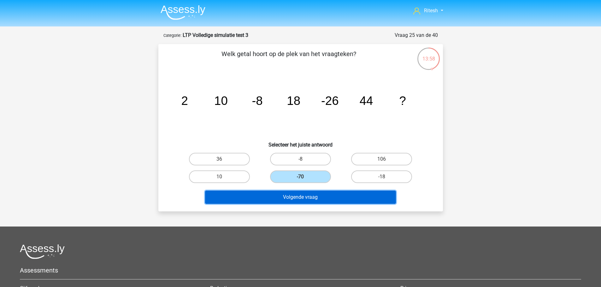
click at [325, 193] on button "Volgende vraag" at bounding box center [300, 197] width 191 height 13
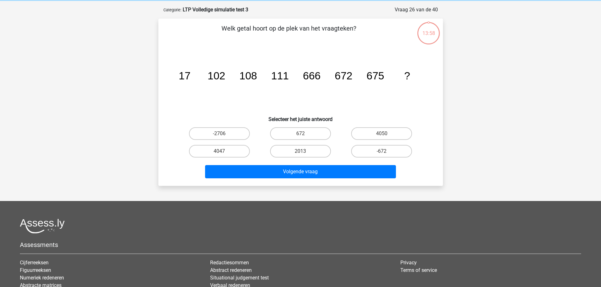
scroll to position [32, 0]
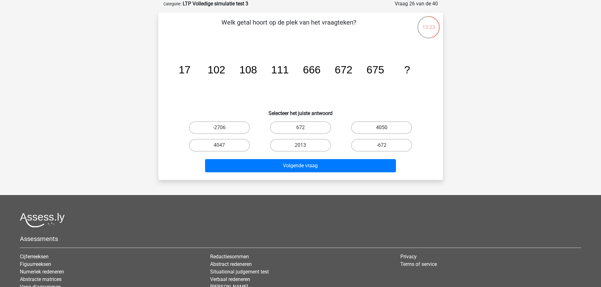
click at [404, 126] on label "4050" at bounding box center [381, 127] width 61 height 13
click at [386, 128] on input "4050" at bounding box center [384, 130] width 4 height 4
radio input "true"
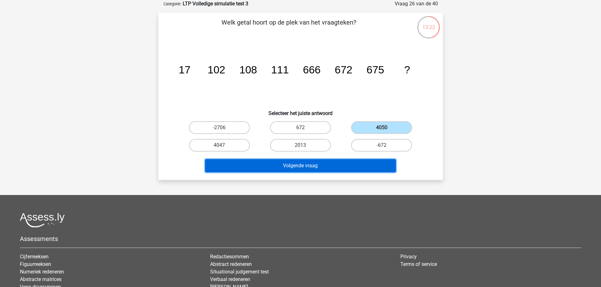
click at [296, 163] on button "Volgende vraag" at bounding box center [300, 165] width 191 height 13
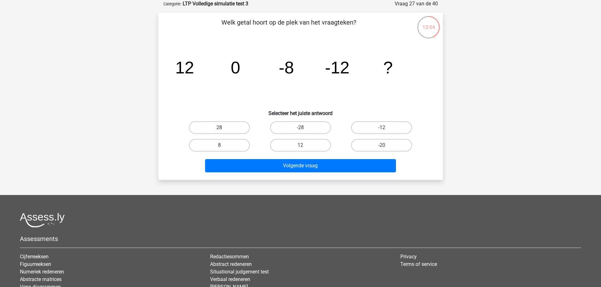
click at [388, 121] on div "-12" at bounding box center [381, 128] width 81 height 18
click at [388, 124] on label "-12" at bounding box center [381, 127] width 61 height 13
click at [386, 128] on input "-12" at bounding box center [384, 130] width 4 height 4
radio input "true"
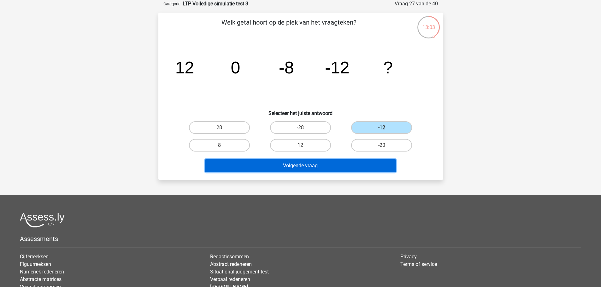
click at [328, 163] on button "Volgende vraag" at bounding box center [300, 165] width 191 height 13
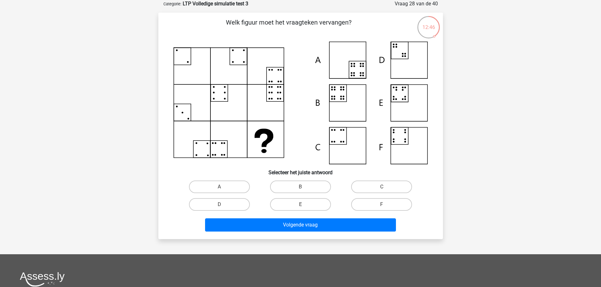
click at [185, 64] on icon at bounding box center [300, 103] width 254 height 123
click at [231, 59] on icon at bounding box center [300, 103] width 254 height 123
click at [265, 77] on icon at bounding box center [300, 103] width 254 height 123
click at [206, 152] on icon at bounding box center [300, 103] width 254 height 123
click at [186, 117] on icon at bounding box center [300, 103] width 254 height 123
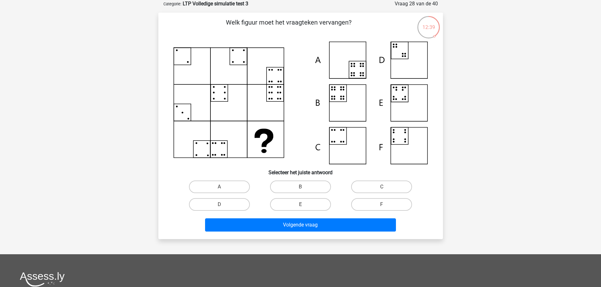
drag, startPoint x: 211, startPoint y: 101, endPoint x: 272, endPoint y: 97, distance: 61.3
click at [214, 101] on icon at bounding box center [300, 103] width 254 height 123
click at [275, 97] on icon at bounding box center [300, 103] width 254 height 123
click at [202, 153] on icon at bounding box center [300, 103] width 254 height 123
click at [216, 153] on icon at bounding box center [300, 103] width 254 height 123
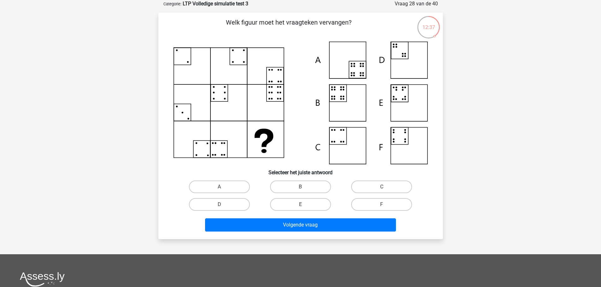
click at [263, 146] on icon at bounding box center [263, 138] width 19 height 18
click at [226, 185] on label "A" at bounding box center [219, 187] width 61 height 13
click at [223, 187] on input "A" at bounding box center [221, 189] width 4 height 4
radio input "true"
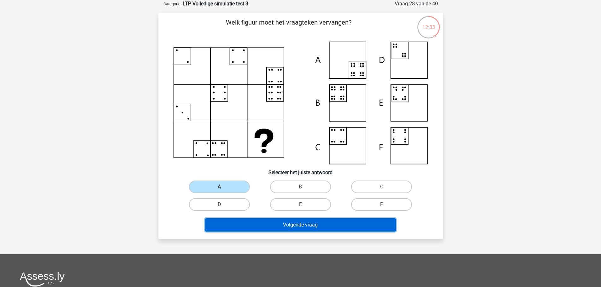
click at [294, 225] on button "Volgende vraag" at bounding box center [300, 225] width 191 height 13
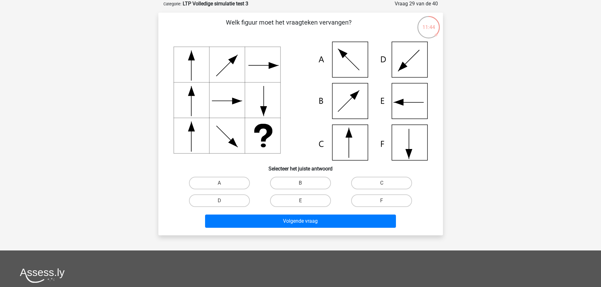
click at [300, 203] on input "E" at bounding box center [302, 203] width 4 height 4
radio input "true"
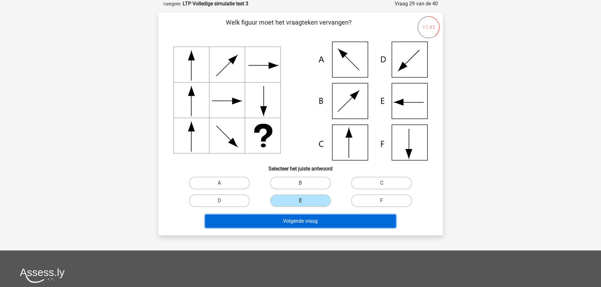
click at [311, 223] on button "Volgende vraag" at bounding box center [300, 221] width 191 height 13
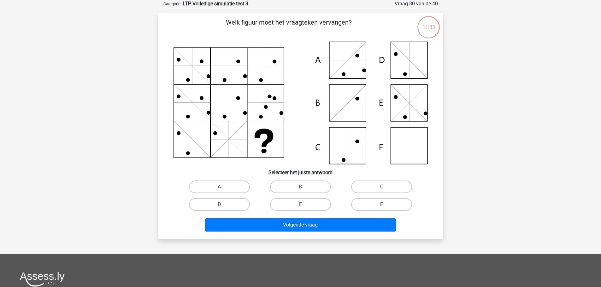
click at [176, 109] on icon at bounding box center [300, 103] width 254 height 123
click at [223, 105] on icon at bounding box center [300, 103] width 254 height 123
click at [255, 115] on icon at bounding box center [300, 103] width 254 height 123
click at [262, 106] on icon at bounding box center [300, 103] width 254 height 123
click at [263, 95] on icon at bounding box center [300, 103] width 254 height 123
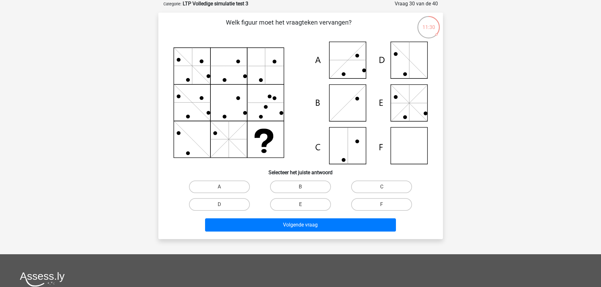
click at [273, 98] on icon at bounding box center [275, 99] width 4 height 4
click at [279, 112] on icon at bounding box center [300, 103] width 254 height 123
click at [279, 113] on icon at bounding box center [300, 103] width 254 height 123
click at [196, 101] on icon at bounding box center [300, 103] width 254 height 123
click at [235, 101] on icon at bounding box center [300, 103] width 254 height 123
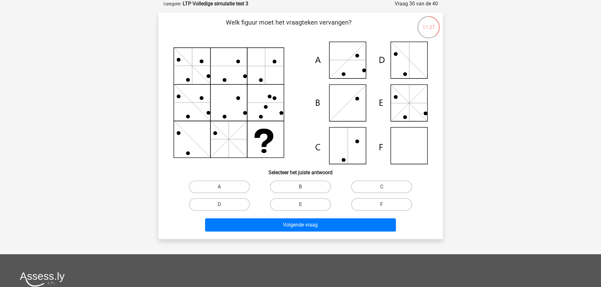
click at [192, 137] on icon at bounding box center [300, 103] width 254 height 123
click at [224, 134] on icon at bounding box center [300, 103] width 254 height 123
drag, startPoint x: 181, startPoint y: 68, endPoint x: 185, endPoint y: 69, distance: 4.1
click at [181, 68] on icon at bounding box center [300, 103] width 254 height 123
click at [189, 70] on icon at bounding box center [300, 103] width 254 height 123
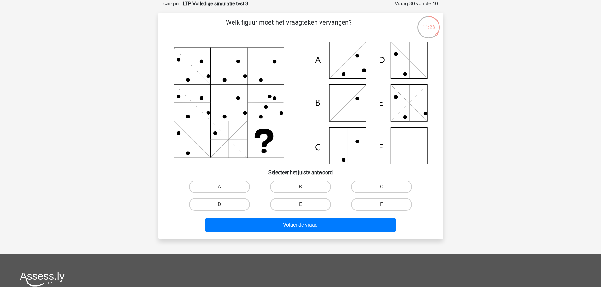
click at [189, 60] on icon at bounding box center [300, 103] width 254 height 123
click at [222, 67] on icon at bounding box center [300, 103] width 254 height 123
click at [267, 66] on icon at bounding box center [265, 66] width 36 height 0
click at [225, 66] on icon at bounding box center [300, 103] width 254 height 123
click at [267, 67] on icon at bounding box center [300, 103] width 254 height 123
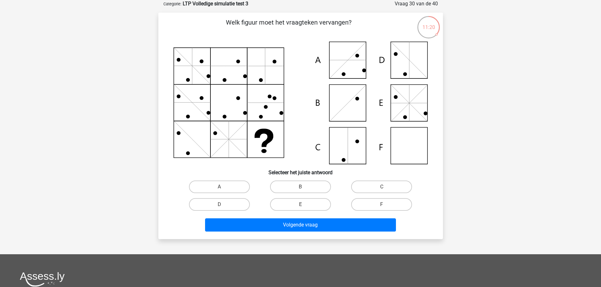
click at [177, 62] on icon at bounding box center [300, 103] width 254 height 123
drag, startPoint x: 263, startPoint y: 107, endPoint x: 254, endPoint y: 108, distance: 9.2
click at [262, 107] on icon at bounding box center [300, 103] width 254 height 123
click at [178, 100] on icon at bounding box center [300, 103] width 254 height 123
click at [222, 100] on icon at bounding box center [300, 103] width 254 height 123
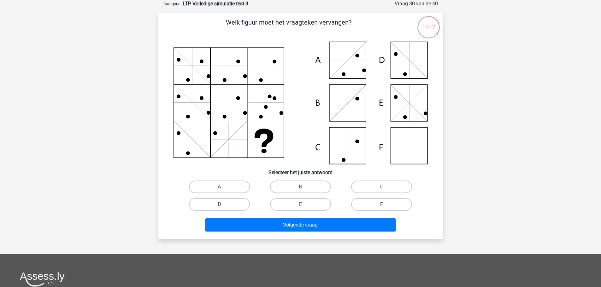
click at [225, 103] on icon at bounding box center [300, 103] width 254 height 123
click at [256, 101] on icon at bounding box center [300, 103] width 254 height 123
click at [200, 96] on icon at bounding box center [300, 103] width 254 height 123
click at [186, 139] on icon at bounding box center [300, 103] width 254 height 123
click at [238, 131] on icon at bounding box center [300, 103] width 254 height 123
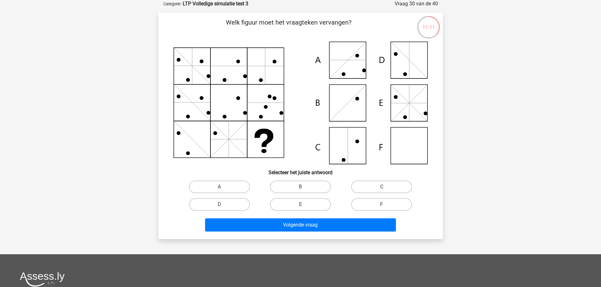
click at [218, 131] on icon at bounding box center [300, 103] width 254 height 123
click at [226, 126] on icon at bounding box center [300, 103] width 254 height 123
click at [218, 137] on icon at bounding box center [300, 103] width 254 height 123
click at [190, 144] on icon at bounding box center [300, 103] width 254 height 123
click at [226, 67] on icon at bounding box center [300, 103] width 254 height 123
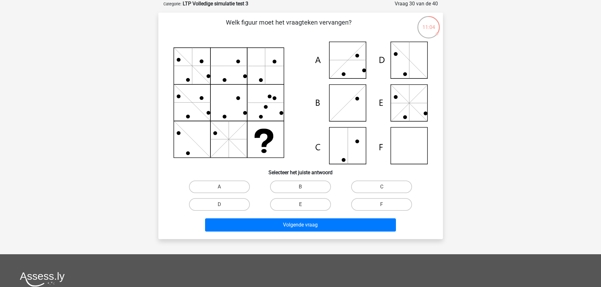
click at [279, 73] on icon at bounding box center [300, 103] width 254 height 123
click at [198, 73] on icon at bounding box center [300, 103] width 254 height 123
click at [191, 73] on icon at bounding box center [300, 103] width 254 height 123
click at [200, 65] on icon at bounding box center [300, 103] width 254 height 123
click at [178, 56] on icon at bounding box center [300, 103] width 254 height 123
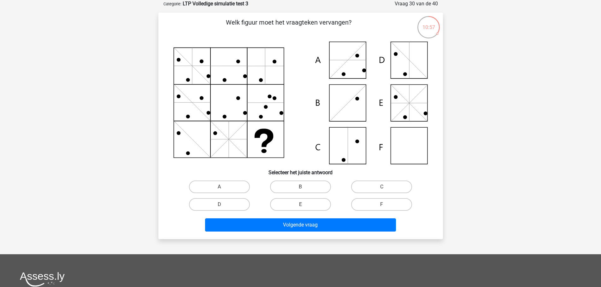
click at [185, 53] on icon at bounding box center [300, 103] width 254 height 123
click at [198, 54] on icon at bounding box center [300, 103] width 254 height 123
click at [203, 72] on icon at bounding box center [300, 103] width 254 height 123
click at [199, 75] on icon at bounding box center [300, 103] width 254 height 123
click at [185, 74] on icon at bounding box center [300, 103] width 254 height 123
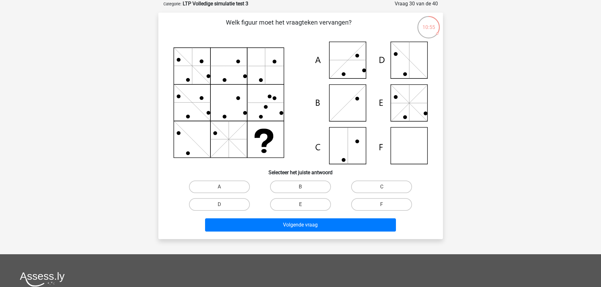
click at [226, 57] on icon at bounding box center [300, 103] width 254 height 123
click at [228, 77] on icon at bounding box center [300, 103] width 254 height 123
click at [220, 62] on icon at bounding box center [300, 103] width 254 height 123
click at [220, 72] on icon at bounding box center [300, 103] width 254 height 123
click at [238, 103] on icon at bounding box center [300, 103] width 254 height 123
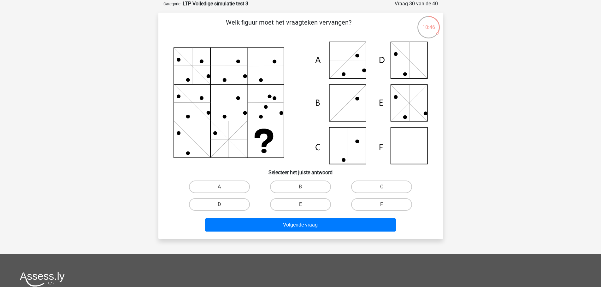
click at [188, 110] on icon at bounding box center [300, 103] width 254 height 123
click at [203, 112] on icon at bounding box center [300, 103] width 254 height 123
drag, startPoint x: 203, startPoint y: 139, endPoint x: 179, endPoint y: 159, distance: 30.9
click at [179, 159] on icon at bounding box center [300, 103] width 254 height 123
click at [222, 123] on icon at bounding box center [300, 103] width 254 height 123
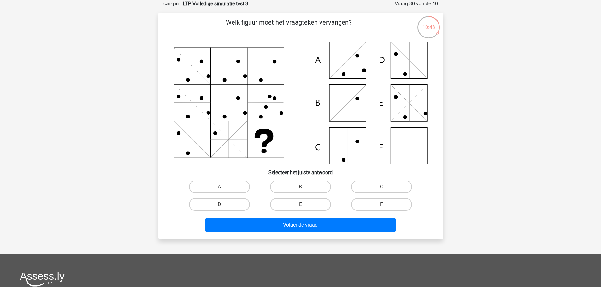
click at [232, 125] on icon at bounding box center [300, 103] width 254 height 123
click at [243, 129] on icon at bounding box center [300, 103] width 254 height 123
click at [244, 142] on icon at bounding box center [300, 103] width 254 height 123
click at [234, 151] on icon at bounding box center [300, 103] width 254 height 123
click at [225, 151] on icon at bounding box center [300, 103] width 254 height 123
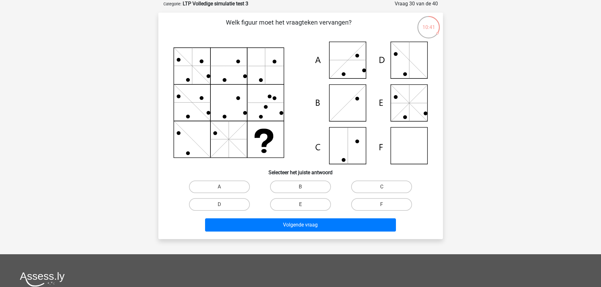
click at [217, 145] on icon at bounding box center [300, 103] width 254 height 123
click at [216, 133] on icon at bounding box center [215, 134] width 4 height 4
click at [220, 126] on icon at bounding box center [300, 103] width 254 height 123
click at [230, 126] on icon at bounding box center [300, 103] width 254 height 123
click at [243, 132] on icon at bounding box center [300, 103] width 254 height 123
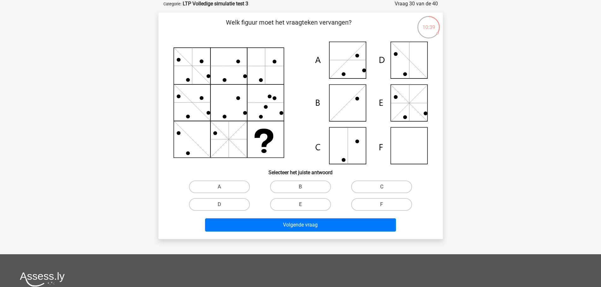
click at [241, 144] on icon at bounding box center [300, 103] width 254 height 123
click at [237, 152] on icon at bounding box center [300, 103] width 254 height 123
click at [225, 152] on icon at bounding box center [300, 103] width 254 height 123
click at [213, 144] on icon at bounding box center [300, 103] width 254 height 123
drag, startPoint x: 191, startPoint y: 148, endPoint x: 185, endPoint y: 155, distance: 8.5
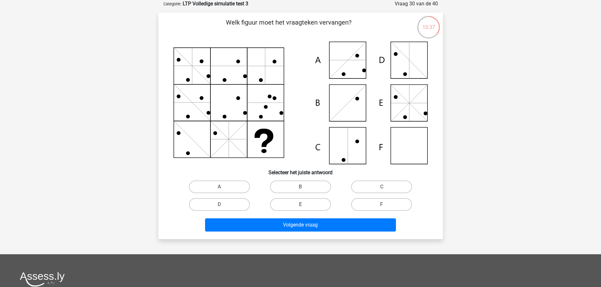
click at [185, 155] on icon at bounding box center [300, 103] width 254 height 123
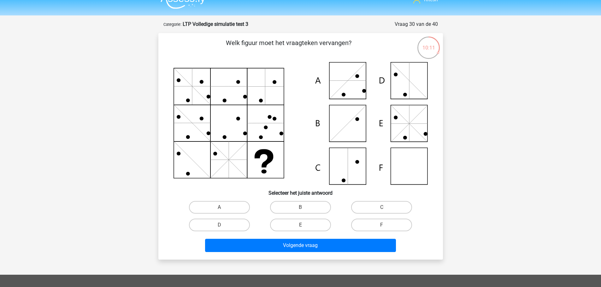
scroll to position [0, 0]
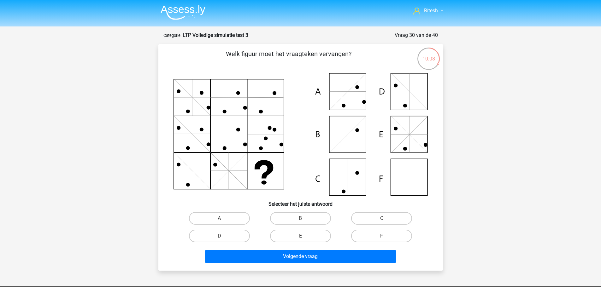
click at [176, 97] on icon at bounding box center [300, 134] width 254 height 123
click at [182, 90] on icon at bounding box center [300, 134] width 254 height 123
click at [187, 86] on icon at bounding box center [300, 134] width 254 height 123
drag, startPoint x: 178, startPoint y: 91, endPoint x: 182, endPoint y: 89, distance: 4.7
click at [179, 91] on icon at bounding box center [179, 92] width 4 height 4
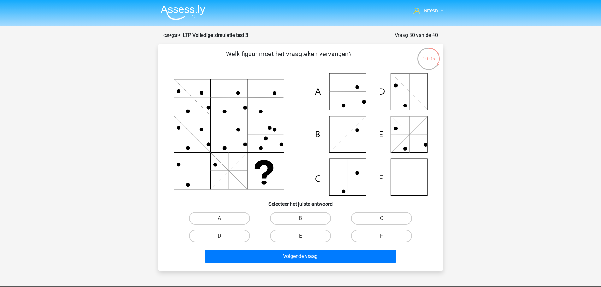
click at [184, 110] on icon at bounding box center [300, 134] width 254 height 123
click at [181, 95] on icon at bounding box center [300, 134] width 254 height 123
click at [186, 81] on icon at bounding box center [300, 134] width 254 height 123
click at [198, 84] on icon at bounding box center [300, 134] width 254 height 123
click at [201, 101] on icon at bounding box center [300, 134] width 254 height 123
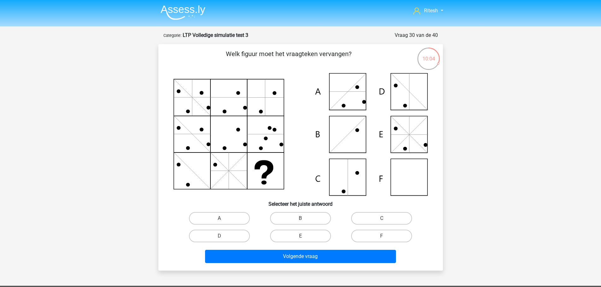
click at [199, 109] on icon at bounding box center [300, 134] width 254 height 123
click at [201, 171] on icon at bounding box center [300, 134] width 254 height 123
click at [196, 139] on icon at bounding box center [300, 134] width 254 height 123
click at [188, 104] on icon at bounding box center [300, 134] width 254 height 123
click at [277, 134] on icon at bounding box center [265, 134] width 36 height 0
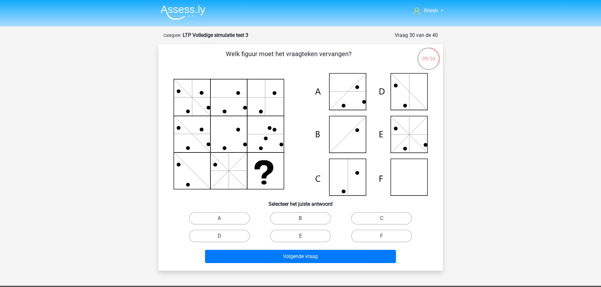
click at [274, 97] on icon at bounding box center [300, 134] width 254 height 123
click at [273, 160] on icon at bounding box center [300, 134] width 254 height 123
click at [231, 89] on icon at bounding box center [300, 134] width 254 height 123
click at [230, 140] on icon at bounding box center [300, 134] width 254 height 123
click at [230, 109] on icon at bounding box center [300, 134] width 254 height 123
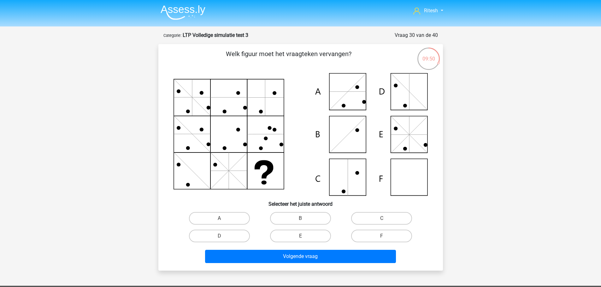
click at [232, 165] on icon at bounding box center [300, 134] width 254 height 123
click at [231, 97] on icon at bounding box center [300, 134] width 254 height 123
click at [271, 96] on icon at bounding box center [300, 134] width 254 height 123
click at [196, 103] on icon at bounding box center [300, 134] width 254 height 123
click at [231, 135] on icon at bounding box center [300, 134] width 254 height 123
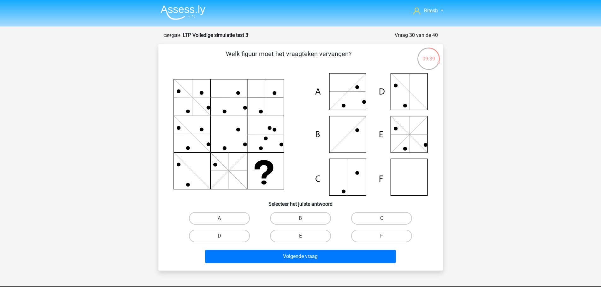
click at [274, 132] on icon at bounding box center [275, 130] width 4 height 4
click at [170, 154] on div at bounding box center [300, 134] width 264 height 123
click at [220, 175] on icon at bounding box center [300, 134] width 254 height 123
click at [240, 104] on icon at bounding box center [300, 134] width 254 height 123
click at [270, 105] on icon at bounding box center [300, 134] width 254 height 123
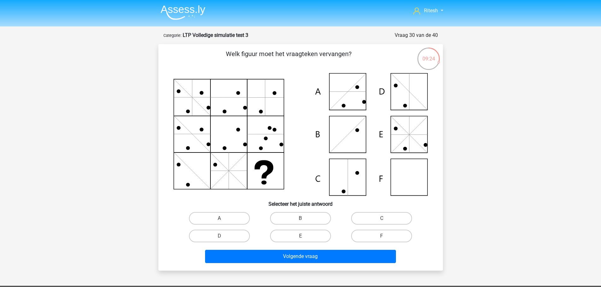
click at [267, 142] on icon at bounding box center [300, 134] width 254 height 123
click at [267, 138] on icon at bounding box center [266, 139] width 4 height 4
click at [195, 175] on icon at bounding box center [300, 134] width 254 height 123
drag, startPoint x: 216, startPoint y: 158, endPoint x: 245, endPoint y: 185, distance: 39.7
click at [245, 185] on icon at bounding box center [300, 134] width 254 height 123
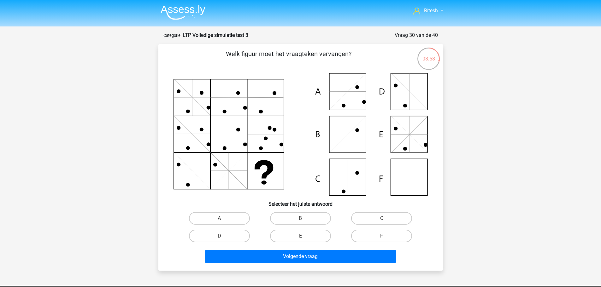
click at [213, 160] on icon at bounding box center [300, 134] width 254 height 123
click at [186, 170] on icon at bounding box center [300, 134] width 254 height 123
click at [278, 185] on icon at bounding box center [300, 134] width 254 height 123
click at [233, 136] on icon at bounding box center [300, 134] width 254 height 123
click at [200, 136] on icon at bounding box center [300, 134] width 254 height 123
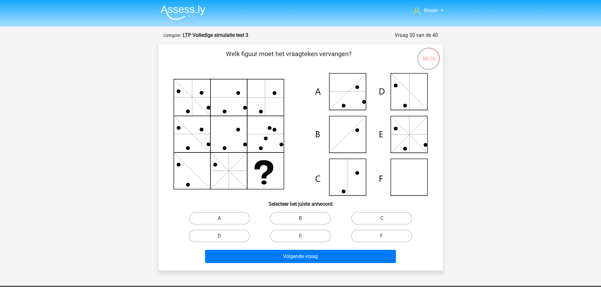
click at [263, 138] on icon at bounding box center [300, 134] width 254 height 123
drag, startPoint x: 237, startPoint y: 166, endPoint x: 229, endPoint y: 166, distance: 7.9
click at [237, 166] on icon at bounding box center [300, 134] width 254 height 123
click at [203, 167] on icon at bounding box center [300, 134] width 254 height 123
click at [266, 169] on icon at bounding box center [300, 134] width 254 height 123
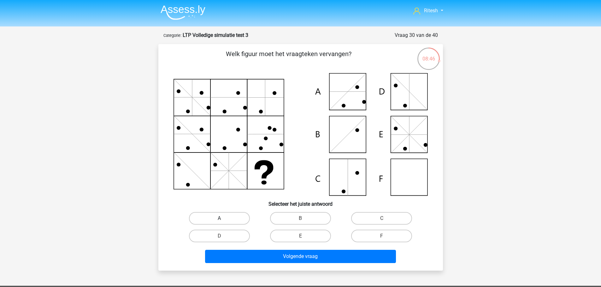
click at [222, 218] on label "A" at bounding box center [219, 218] width 61 height 13
click at [222, 219] on input "A" at bounding box center [221, 221] width 4 height 4
radio input "true"
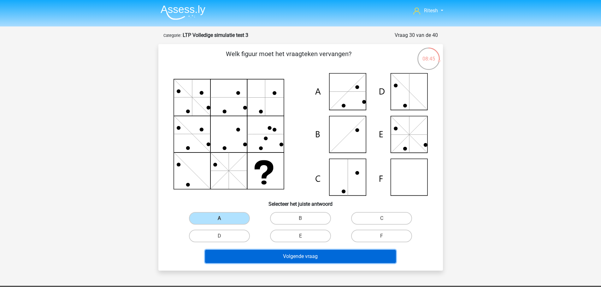
click at [263, 254] on button "Volgende vraag" at bounding box center [300, 256] width 191 height 13
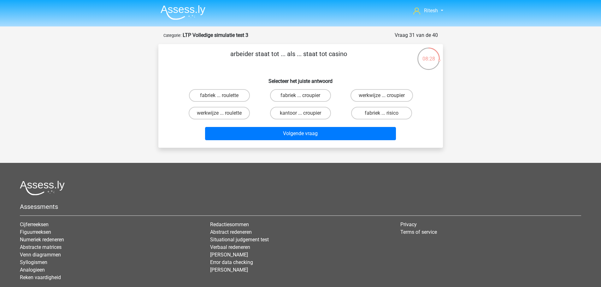
click at [303, 97] on input "fabriek ... croupier" at bounding box center [302, 98] width 4 height 4
radio input "true"
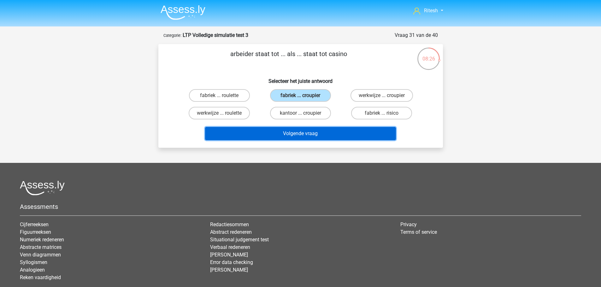
click at [300, 136] on button "Volgende vraag" at bounding box center [300, 133] width 191 height 13
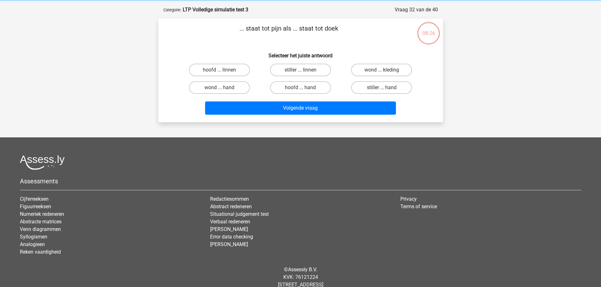
scroll to position [32, 0]
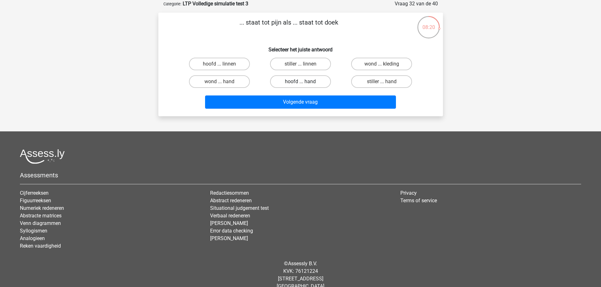
click at [302, 81] on label "hoofd ... hand" at bounding box center [300, 81] width 61 height 13
click at [302, 82] on input "hoofd ... hand" at bounding box center [302, 84] width 4 height 4
radio input "true"
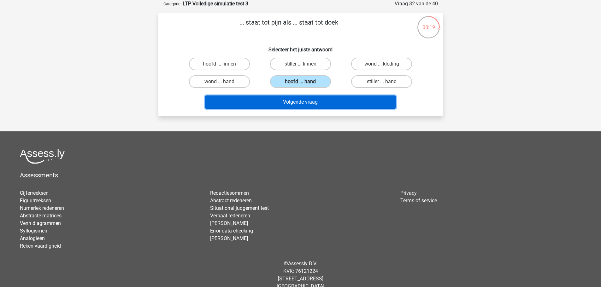
click at [318, 107] on button "Volgende vraag" at bounding box center [300, 102] width 191 height 13
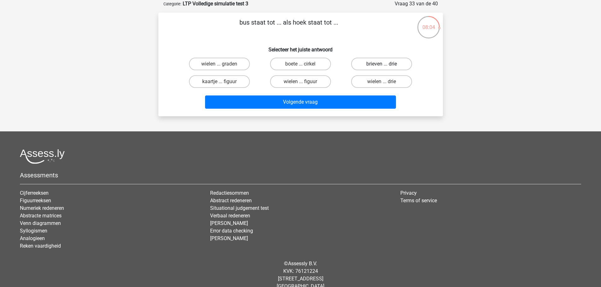
click at [391, 62] on label "brieven ... drie" at bounding box center [381, 64] width 61 height 13
click at [386, 64] on input "brieven ... drie" at bounding box center [384, 66] width 4 height 4
radio input "true"
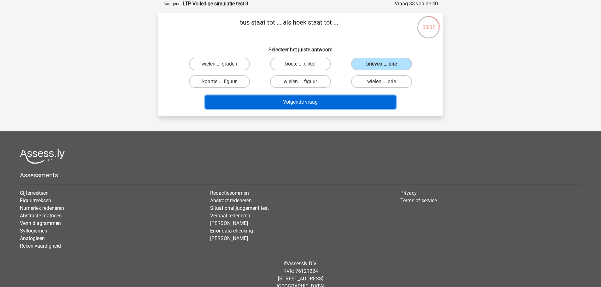
click at [297, 109] on button "Volgende vraag" at bounding box center [300, 102] width 191 height 13
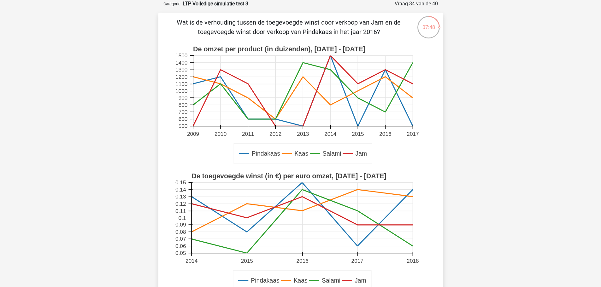
click at [303, 254] on rect at bounding box center [300, 232] width 254 height 127
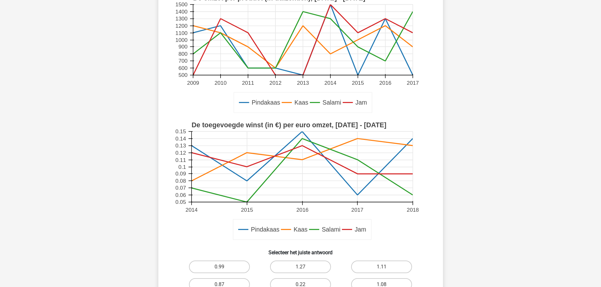
scroll to position [0, 0]
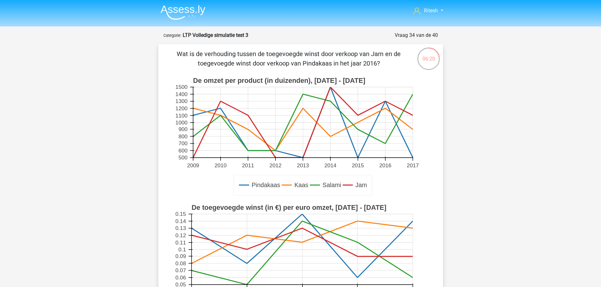
click at [385, 160] on rect at bounding box center [300, 136] width 254 height 127
click at [384, 102] on icon at bounding box center [303, 122] width 220 height 71
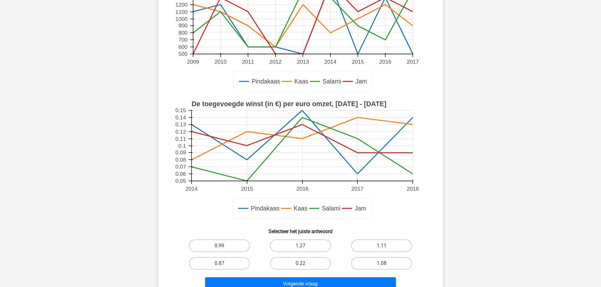
scroll to position [158, 0]
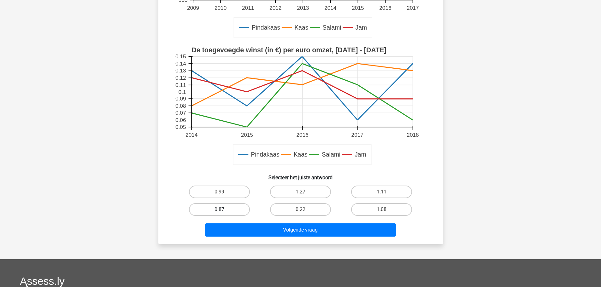
click at [229, 207] on label "0.87" at bounding box center [219, 209] width 61 height 13
click at [223, 210] on input "0.87" at bounding box center [221, 212] width 4 height 4
radio input "true"
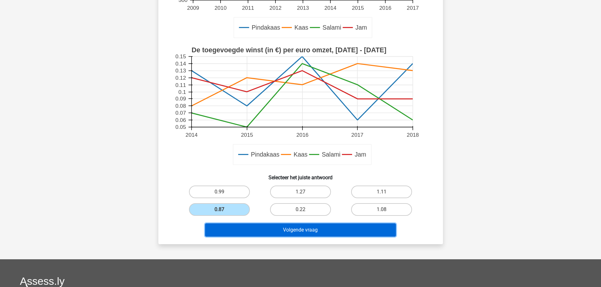
click at [290, 231] on button "Volgende vraag" at bounding box center [300, 230] width 191 height 13
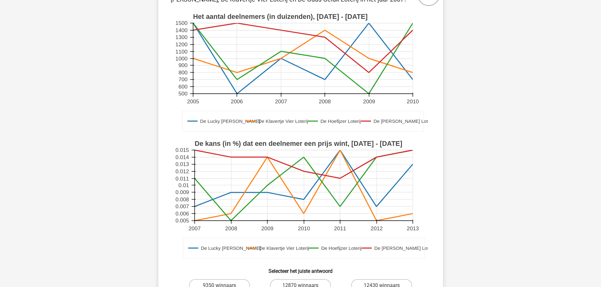
scroll to position [32, 0]
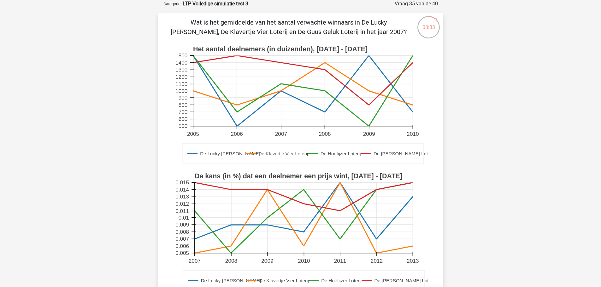
click at [359, 21] on p "Wat is het gemiddelde van het aantal verwachte winnaars in De Lucky [PERSON_NAM…" at bounding box center [288, 27] width 241 height 19
click at [282, 129] on rect at bounding box center [300, 105] width 254 height 127
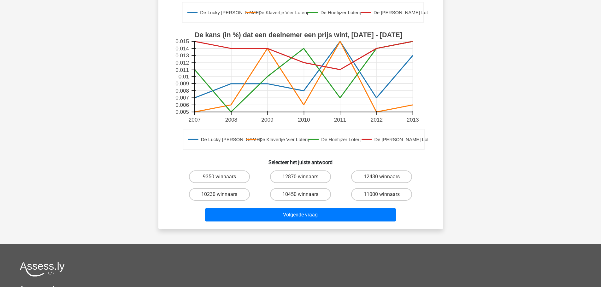
scroll to position [252, 0]
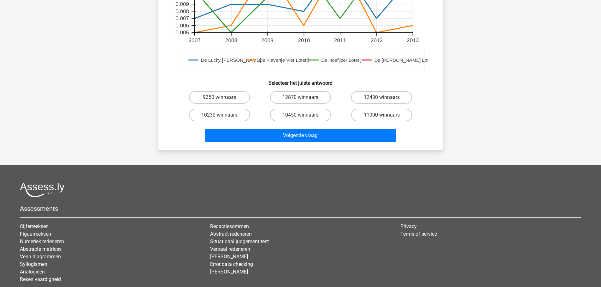
click at [395, 117] on label "11000 winnaars" at bounding box center [381, 115] width 61 height 13
click at [386, 117] on input "11000 winnaars" at bounding box center [384, 117] width 4 height 4
radio input "true"
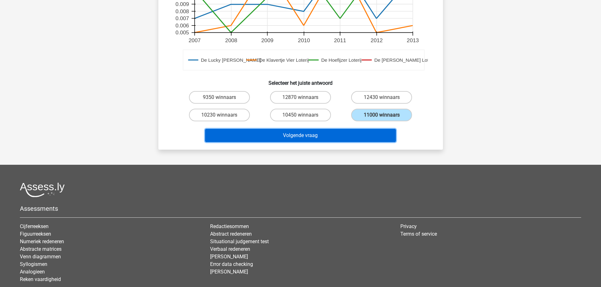
click at [344, 130] on button "Volgende vraag" at bounding box center [300, 135] width 191 height 13
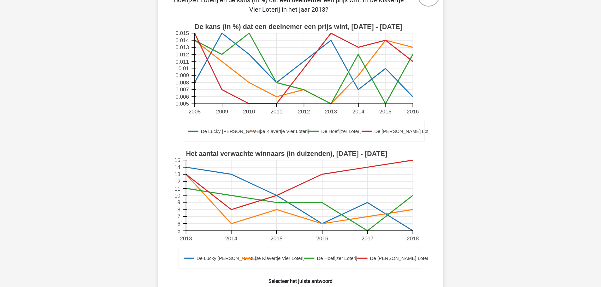
scroll to position [0, 0]
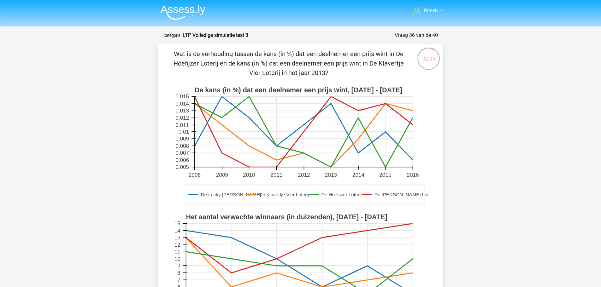
click at [331, 171] on rect at bounding box center [300, 146] width 254 height 127
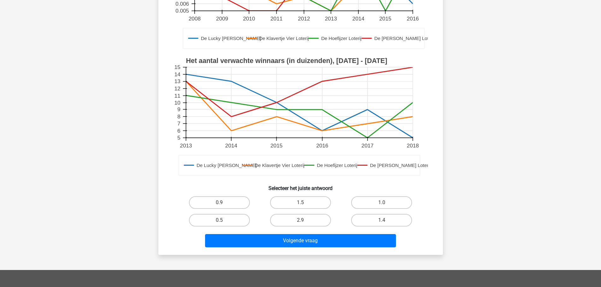
scroll to position [189, 0]
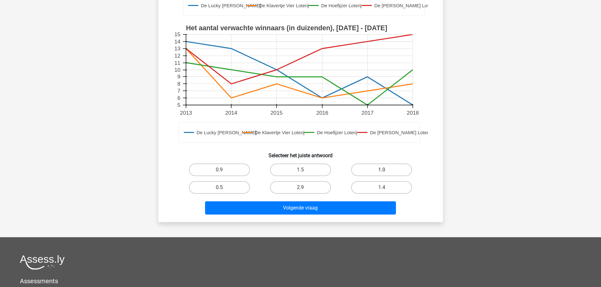
click at [368, 168] on label "1.0" at bounding box center [381, 170] width 61 height 13
click at [382, 170] on input "1.0" at bounding box center [384, 172] width 4 height 4
radio input "true"
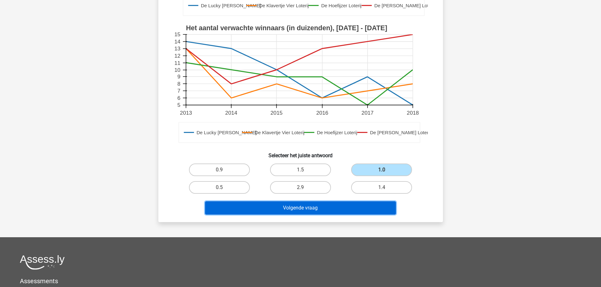
click at [303, 209] on button "Volgende vraag" at bounding box center [300, 208] width 191 height 13
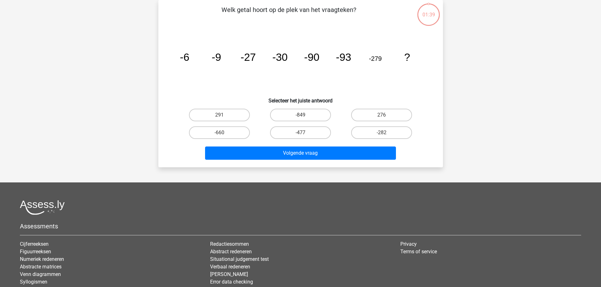
scroll to position [32, 0]
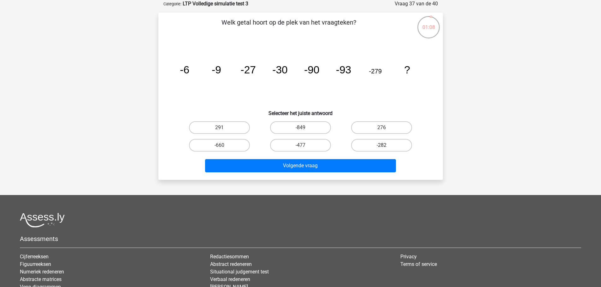
click at [386, 147] on label "-282" at bounding box center [381, 145] width 61 height 13
click at [386, 147] on input "-282" at bounding box center [384, 147] width 4 height 4
radio input "true"
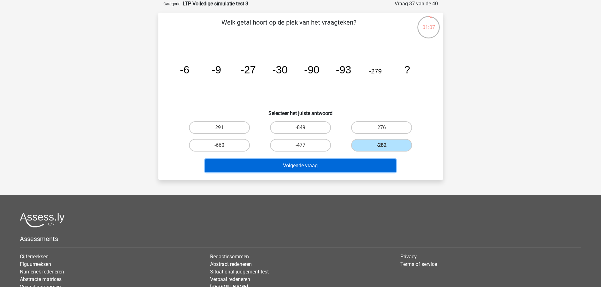
click at [343, 165] on button "Volgende vraag" at bounding box center [300, 165] width 191 height 13
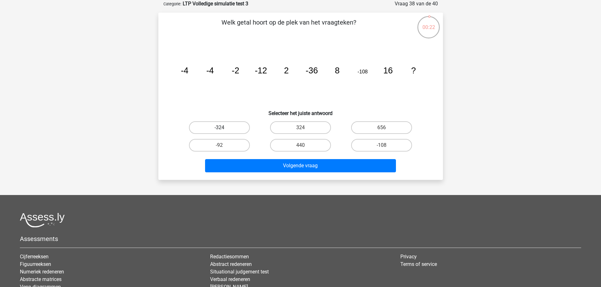
click at [216, 122] on label "-324" at bounding box center [219, 127] width 61 height 13
click at [219, 128] on input "-324" at bounding box center [221, 130] width 4 height 4
radio input "true"
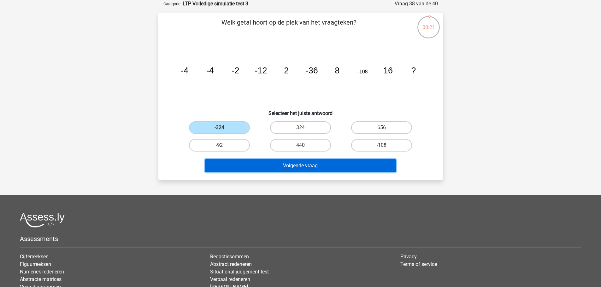
click at [294, 162] on button "Volgende vraag" at bounding box center [300, 165] width 191 height 13
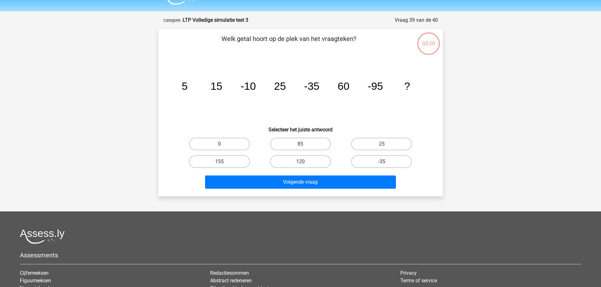
scroll to position [0, 0]
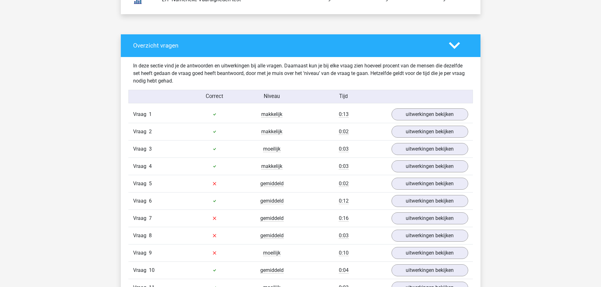
scroll to position [473, 0]
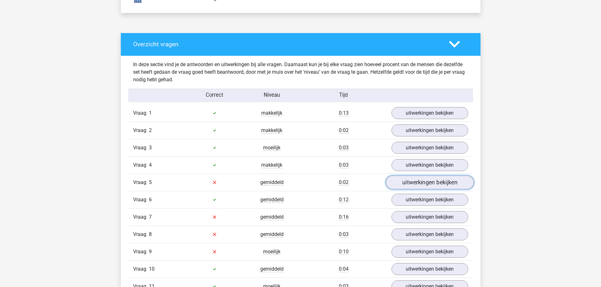
click at [423, 184] on link "uitwerkingen bekijken" at bounding box center [429, 183] width 88 height 14
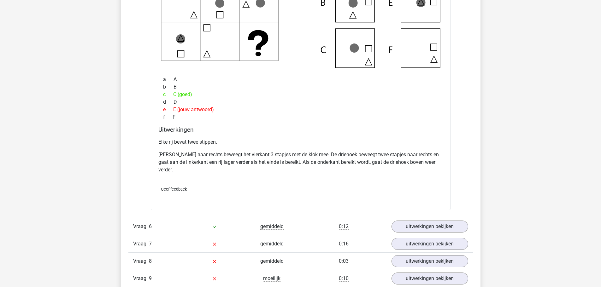
scroll to position [789, 0]
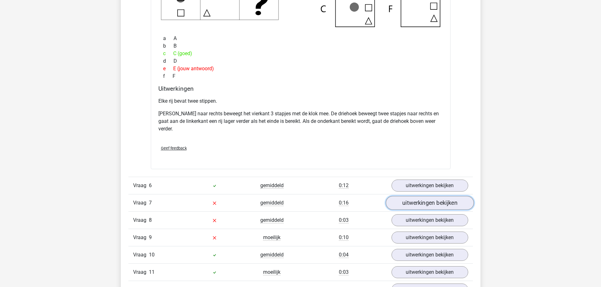
click at [401, 205] on link "uitwerkingen bekijken" at bounding box center [429, 203] width 88 height 14
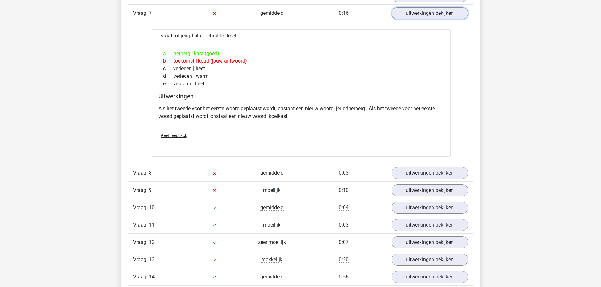
scroll to position [1041, 0]
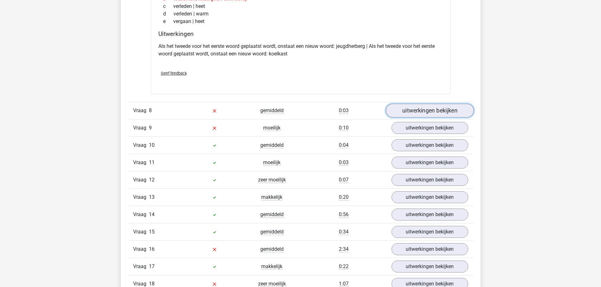
click at [397, 106] on link "uitwerkingen bekijken" at bounding box center [429, 111] width 88 height 14
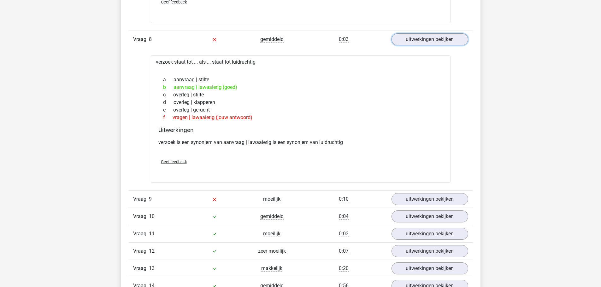
scroll to position [1167, 0]
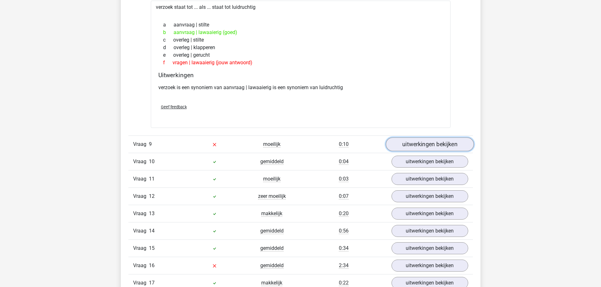
click at [394, 145] on link "uitwerkingen bekijken" at bounding box center [429, 145] width 88 height 14
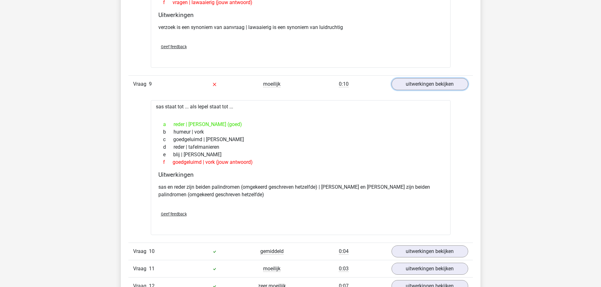
scroll to position [1356, 0]
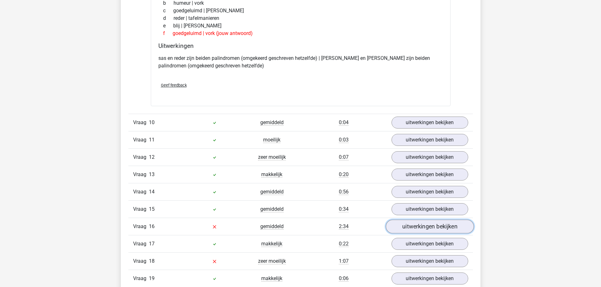
click at [403, 226] on link "uitwerkingen bekijken" at bounding box center [429, 227] width 88 height 14
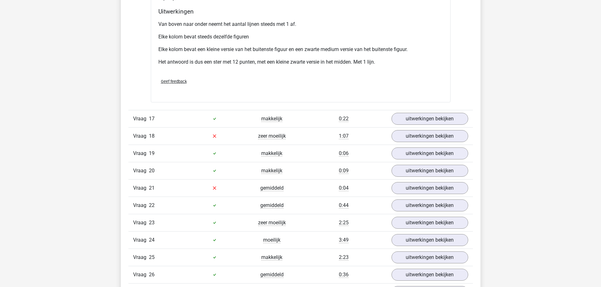
scroll to position [1798, 0]
drag, startPoint x: 404, startPoint y: 134, endPoint x: 383, endPoint y: 136, distance: 21.2
click at [404, 134] on link "uitwerkingen bekijken" at bounding box center [429, 136] width 77 height 12
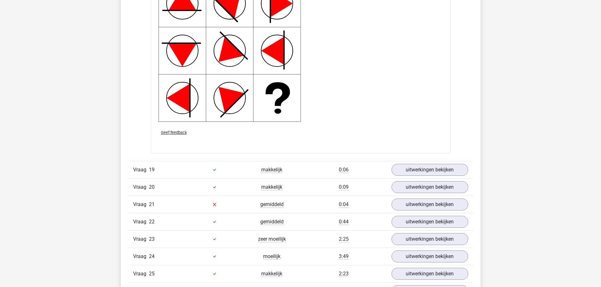
scroll to position [2334, 0]
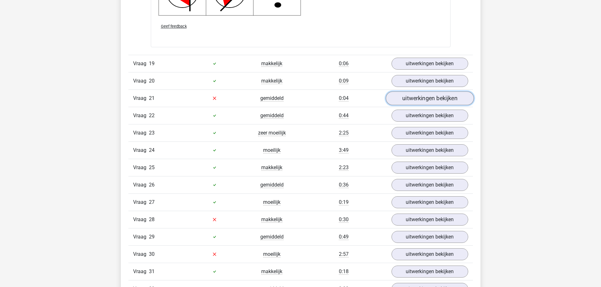
click at [405, 96] on link "uitwerkingen bekijken" at bounding box center [429, 98] width 88 height 14
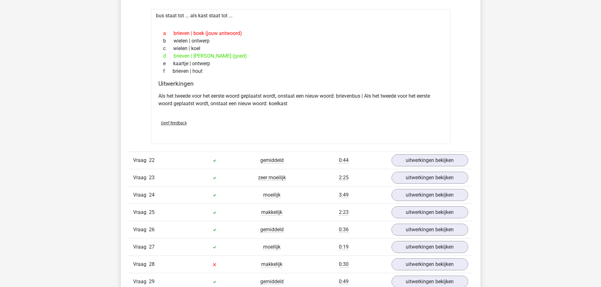
scroll to position [2460, 0]
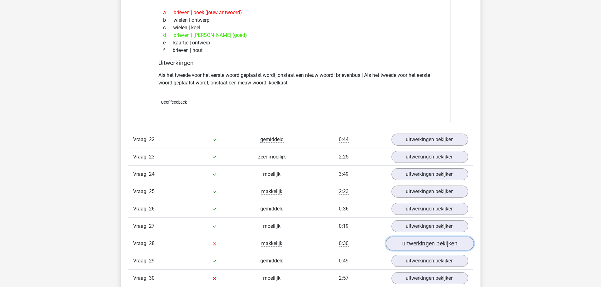
click at [406, 243] on link "uitwerkingen bekijken" at bounding box center [429, 244] width 88 height 14
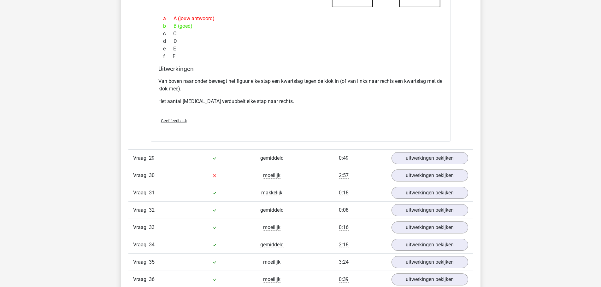
scroll to position [2902, 0]
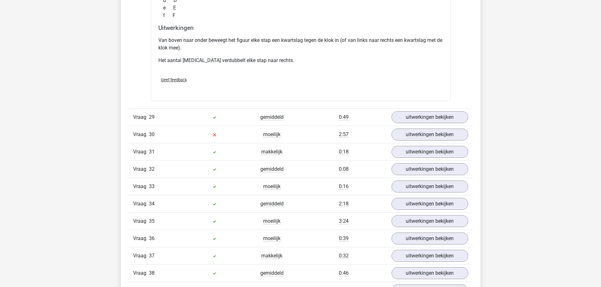
click at [406, 143] on div "Vraag 31 makkelijk 0:18 uitwerkingen bekijken" at bounding box center [300, 151] width 344 height 17
click at [409, 137] on link "uitwerkingen bekijken" at bounding box center [429, 135] width 88 height 14
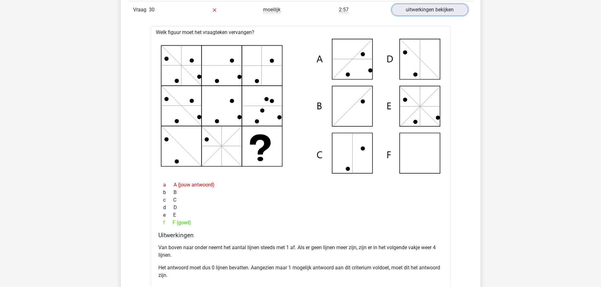
scroll to position [3060, 0]
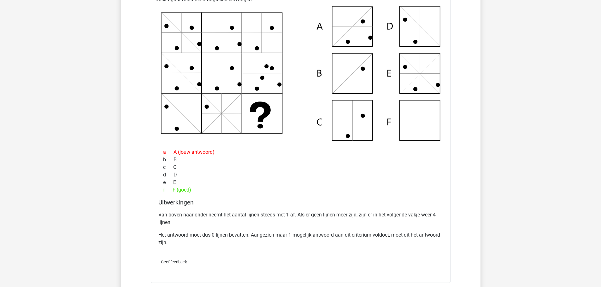
click at [184, 34] on icon at bounding box center [300, 73] width 279 height 135
click at [179, 82] on icon at bounding box center [300, 73] width 279 height 135
click at [176, 118] on icon at bounding box center [300, 73] width 279 height 135
click at [220, 34] on icon at bounding box center [300, 73] width 279 height 135
click at [221, 69] on icon at bounding box center [300, 73] width 279 height 135
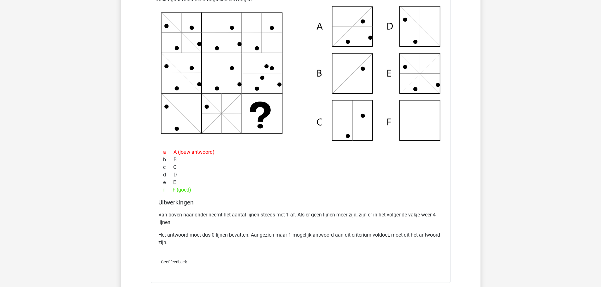
click at [272, 89] on icon at bounding box center [300, 73] width 279 height 135
click at [266, 129] on icon at bounding box center [300, 73] width 279 height 135
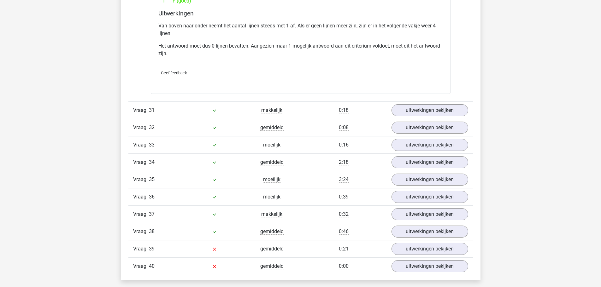
scroll to position [3344, 0]
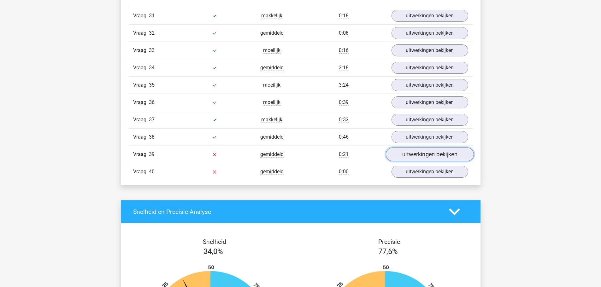
click at [406, 153] on link "uitwerkingen bekijken" at bounding box center [429, 155] width 88 height 14
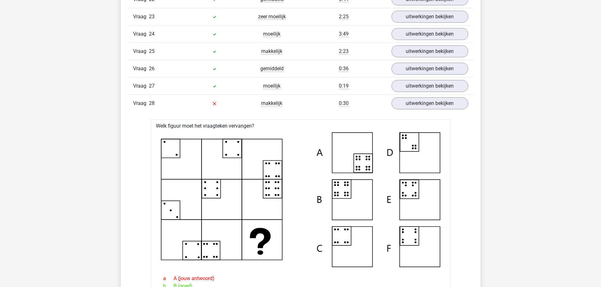
scroll to position [2555, 0]
